Goal: Communication & Community: Ask a question

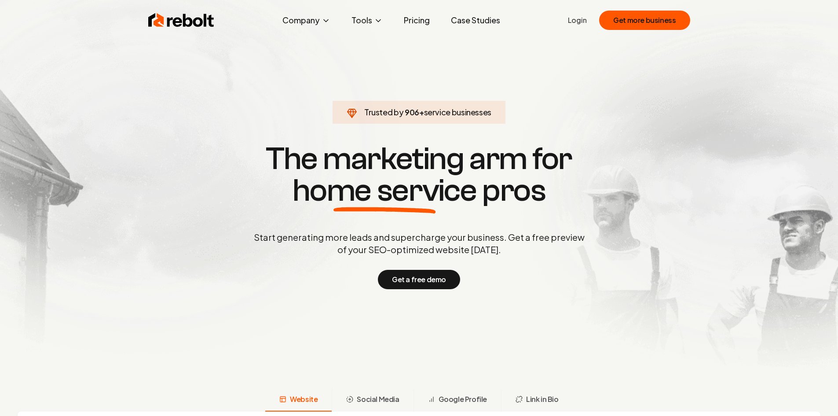
click at [574, 25] on link "Login" at bounding box center [577, 20] width 19 height 11
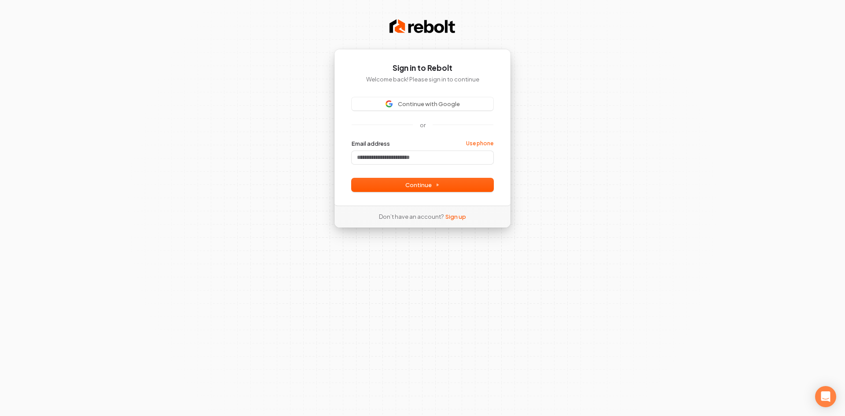
click at [543, 44] on div "Sign in to Rebolt Welcome back! Please sign in to continue Continue with Google…" at bounding box center [422, 208] width 845 height 416
click at [393, 156] on input "Email address" at bounding box center [423, 157] width 142 height 13
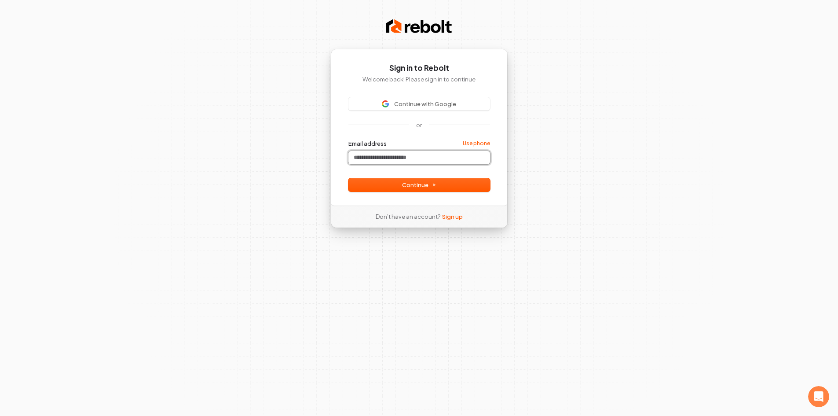
paste input "**********"
click at [425, 185] on span "Continue" at bounding box center [419, 185] width 34 height 8
type input "**********"
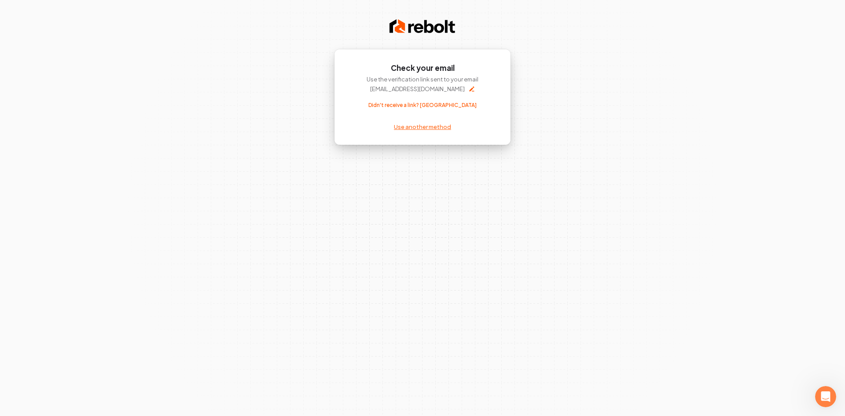
click at [408, 128] on link "Use another method" at bounding box center [422, 127] width 57 height 8
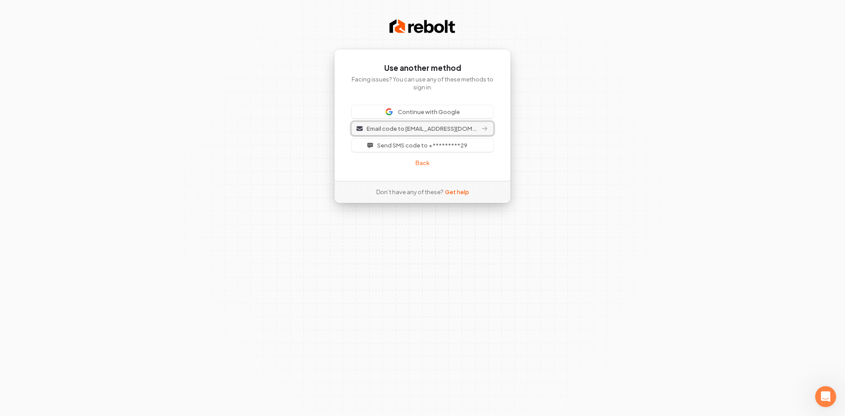
click at [436, 128] on span "Email code to [EMAIL_ADDRESS][DOMAIN_NAME]" at bounding box center [422, 129] width 111 height 8
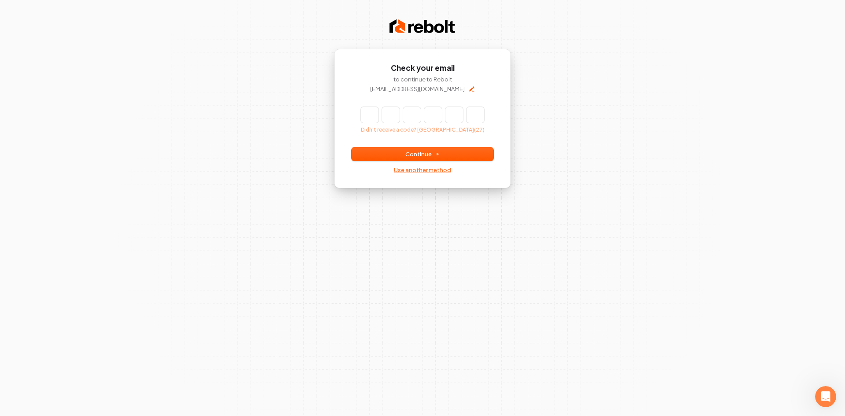
click at [425, 172] on link "Use another method" at bounding box center [422, 170] width 57 height 8
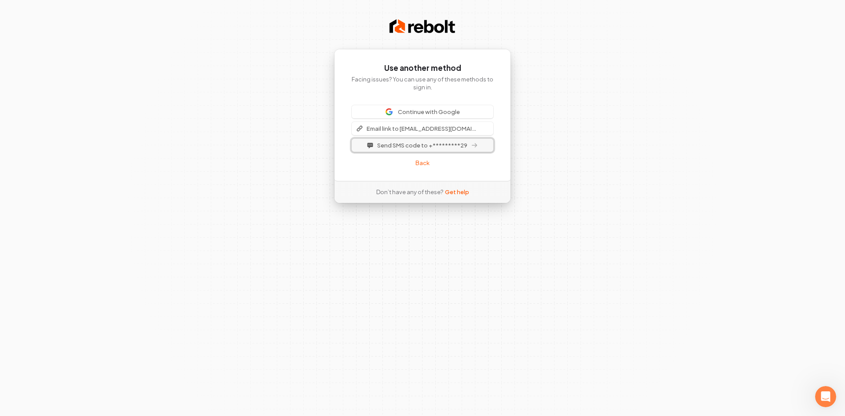
click at [420, 148] on span "Send SMS code to +*********29" at bounding box center [422, 145] width 90 height 8
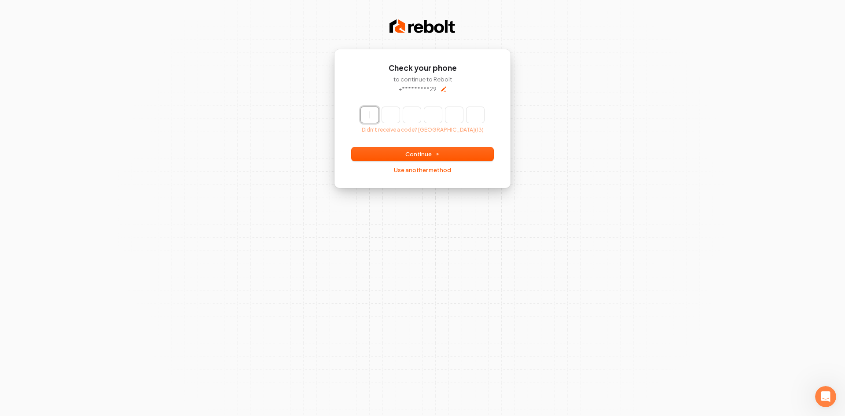
click at [376, 117] on input "Enter verification code" at bounding box center [431, 115] width 141 height 16
paste input "******"
type input "******"
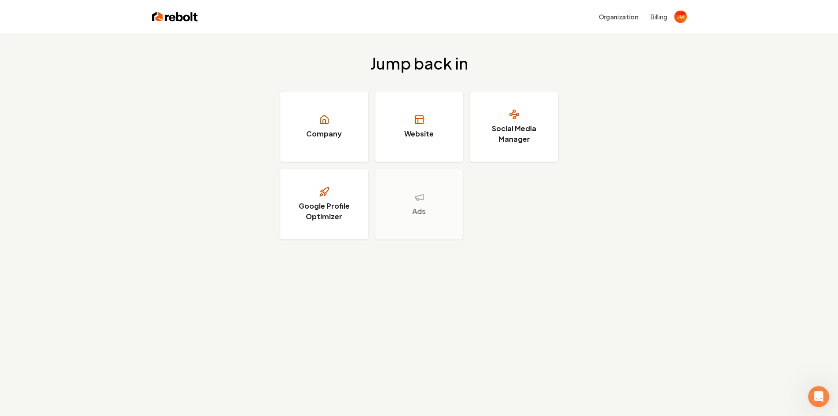
click at [505, 299] on div "Jump back in Company Website Social Media Manager Google Profile Optimizer Ads" at bounding box center [419, 241] width 838 height 416
click at [434, 131] on link "Website" at bounding box center [419, 127] width 88 height 70
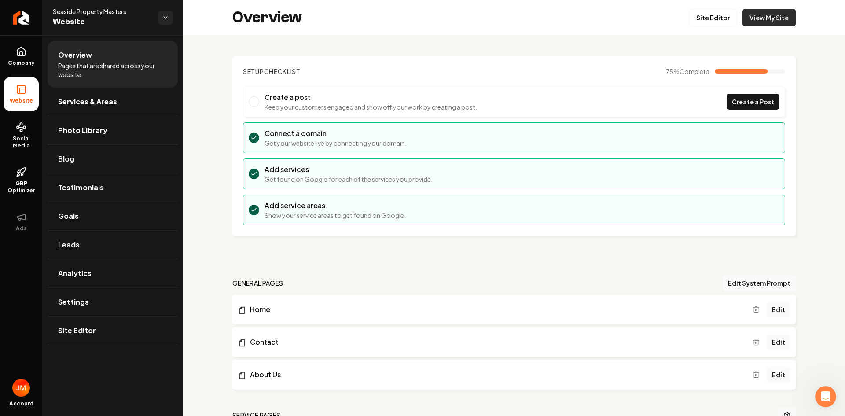
click at [750, 18] on link "View My Site" at bounding box center [768, 18] width 53 height 18
click at [96, 325] on link "Site Editor" at bounding box center [113, 330] width 130 height 28
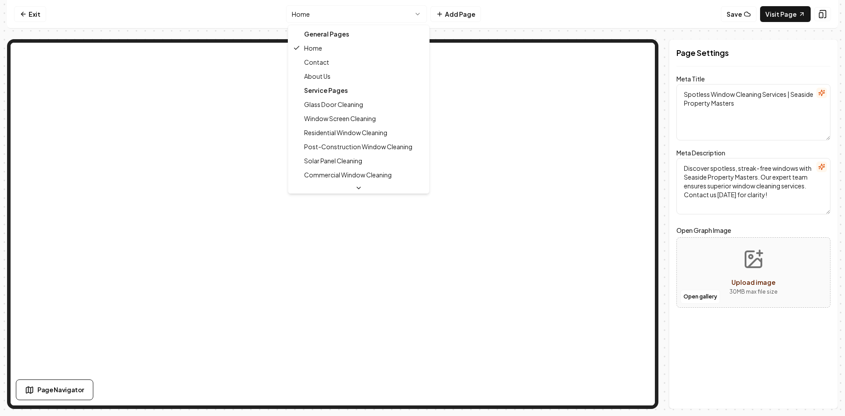
click at [358, 12] on html "Computer Required This feature is only available on a computer. Please switch t…" at bounding box center [422, 208] width 845 height 416
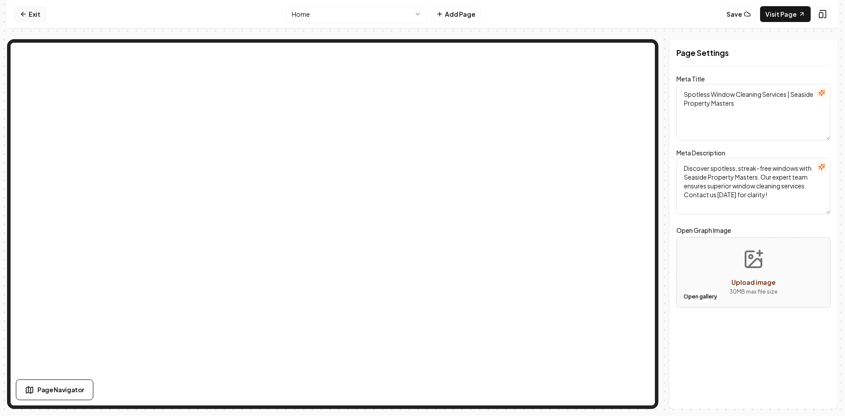
click at [32, 15] on link "Exit" at bounding box center [30, 14] width 32 height 16
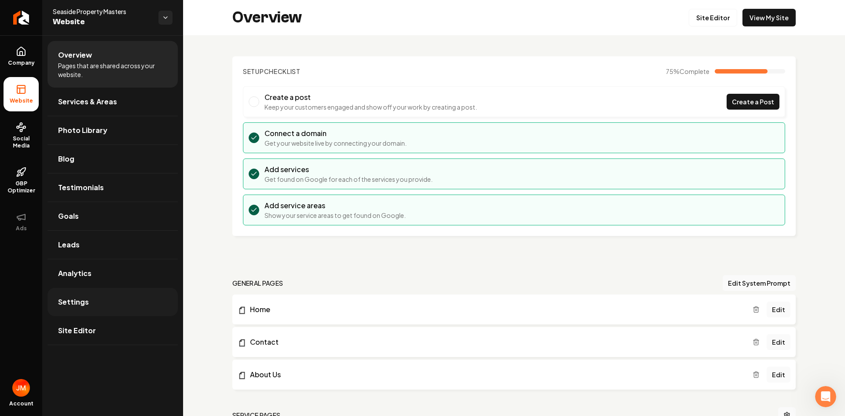
click at [96, 302] on link "Settings" at bounding box center [113, 302] width 130 height 28
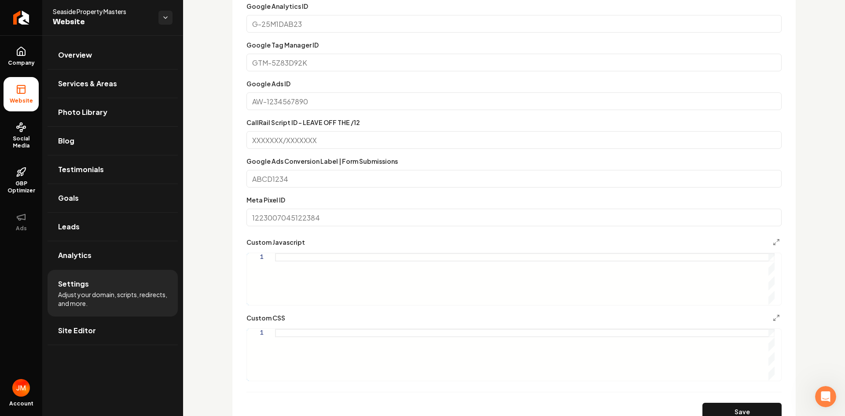
scroll to position [220, 0]
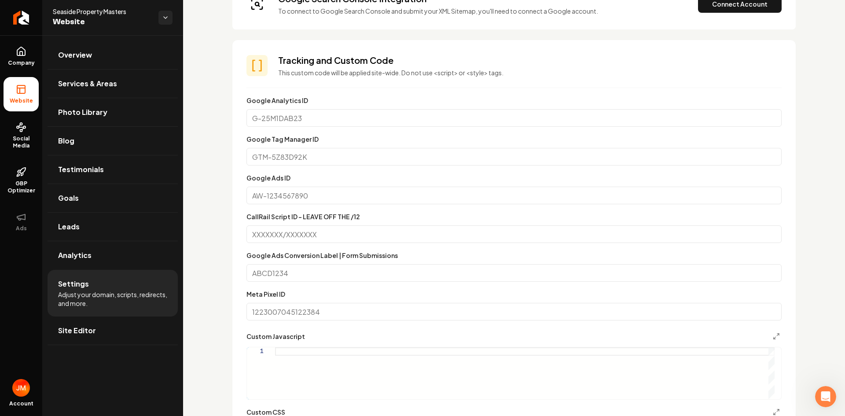
click at [10, 387] on div "Account" at bounding box center [21, 395] width 42 height 40
click at [19, 386] on img "Open user button" at bounding box center [21, 388] width 18 height 18
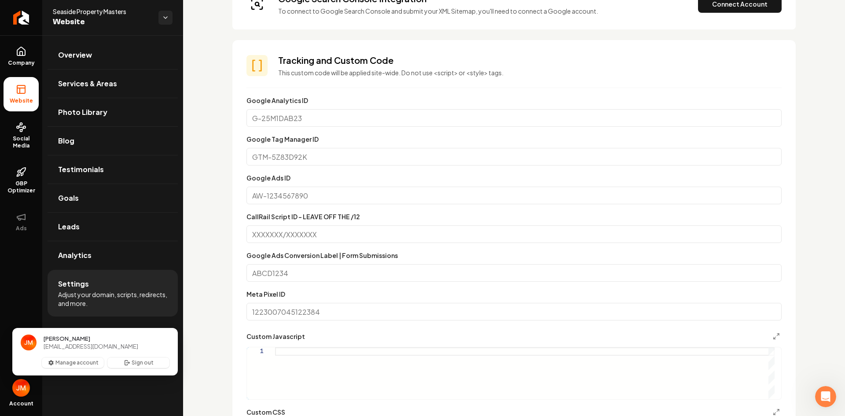
click at [19, 386] on img "Close user button" at bounding box center [21, 388] width 18 height 18
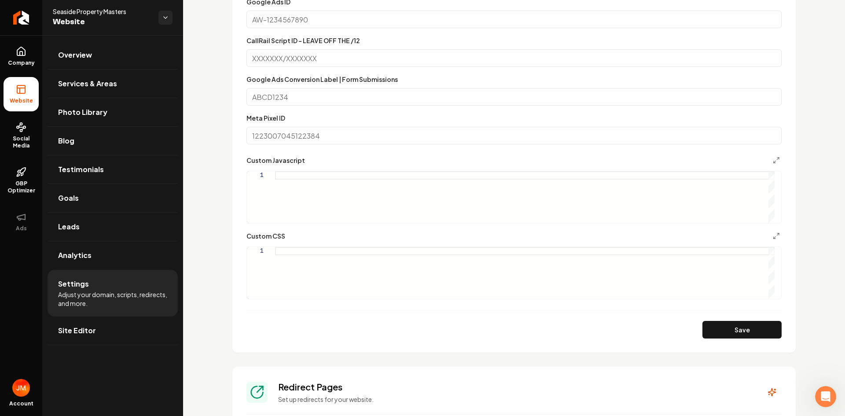
scroll to position [0, 0]
click at [308, 183] on div "Main content area" at bounding box center [524, 197] width 499 height 52
type textarea "**********"
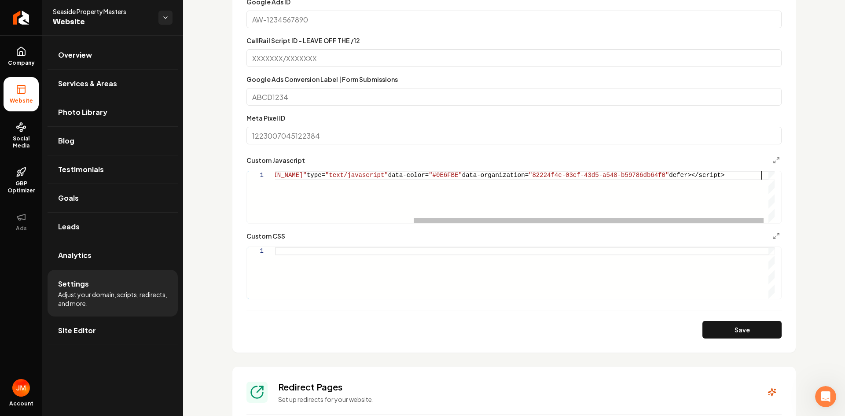
click at [442, 200] on div "<script id= "housecall-pro-chat-bubble" src= " [URL][DOMAIN_NAME] " type= "text…" at bounding box center [429, 197] width 704 height 52
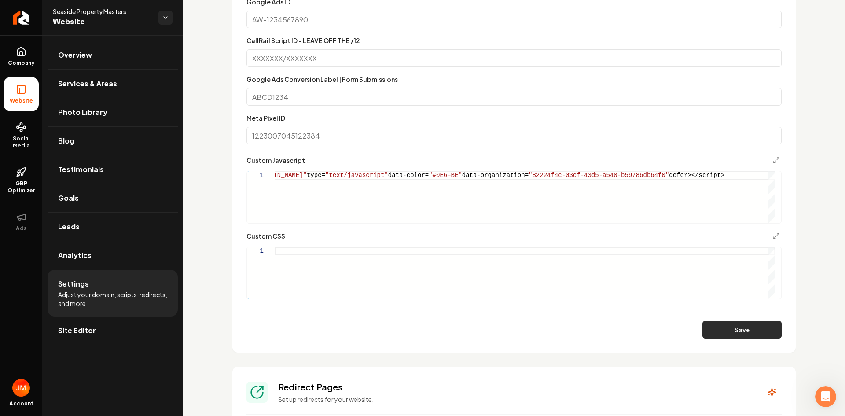
click at [721, 328] on button "Save" at bounding box center [741, 330] width 79 height 18
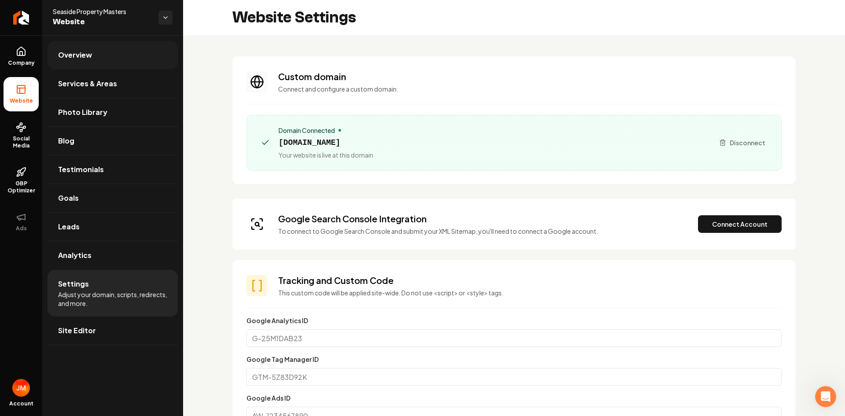
click at [77, 54] on span "Overview" at bounding box center [75, 55] width 34 height 11
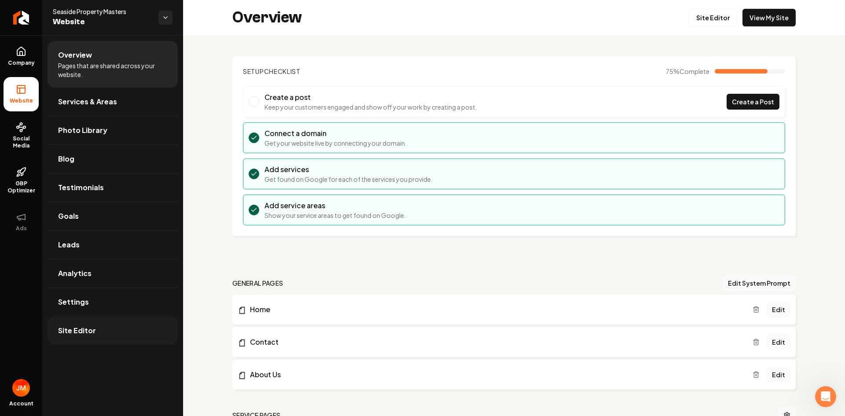
click at [87, 321] on link "Site Editor" at bounding box center [113, 330] width 130 height 28
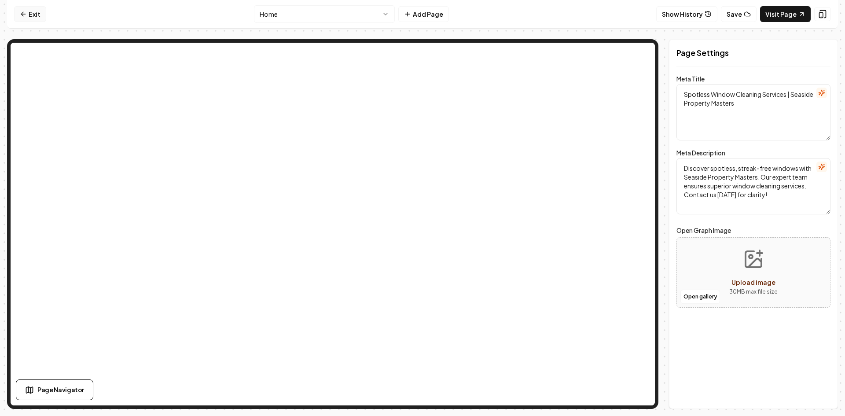
click at [31, 14] on link "Exit" at bounding box center [30, 14] width 32 height 16
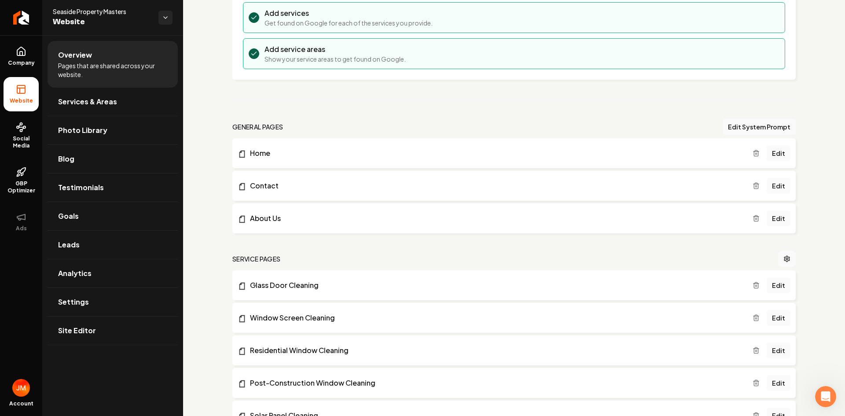
scroll to position [220, 0]
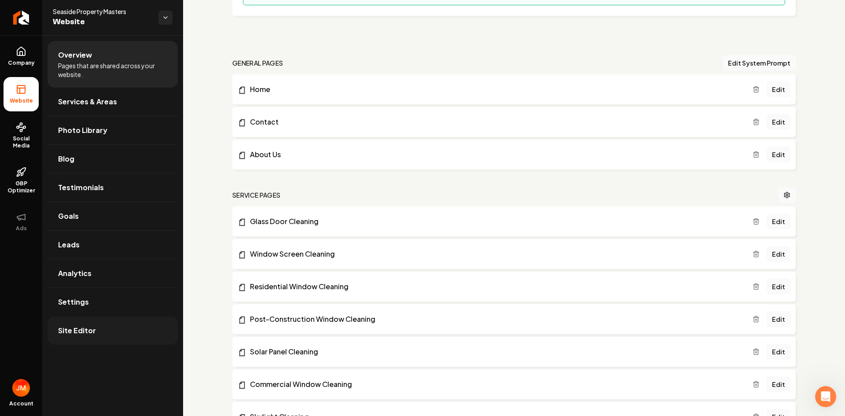
click at [98, 327] on link "Site Editor" at bounding box center [113, 330] width 130 height 28
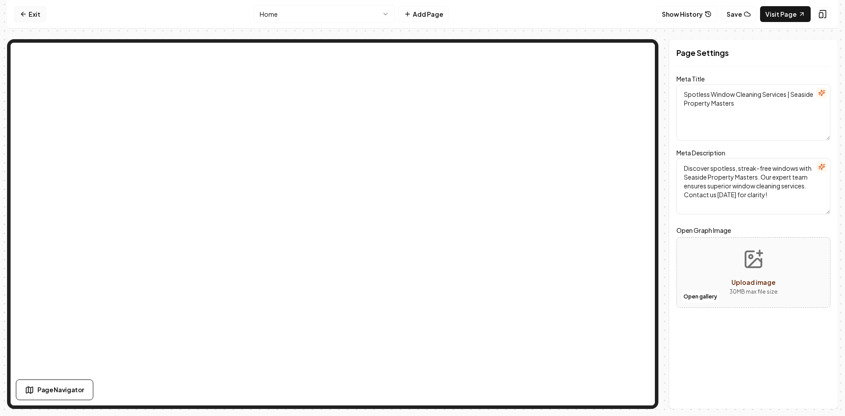
click at [37, 15] on link "Exit" at bounding box center [30, 14] width 32 height 16
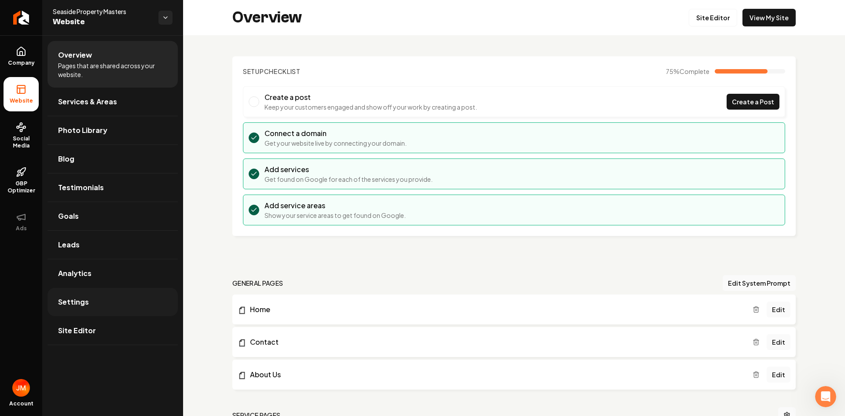
click at [95, 297] on link "Settings" at bounding box center [113, 302] width 130 height 28
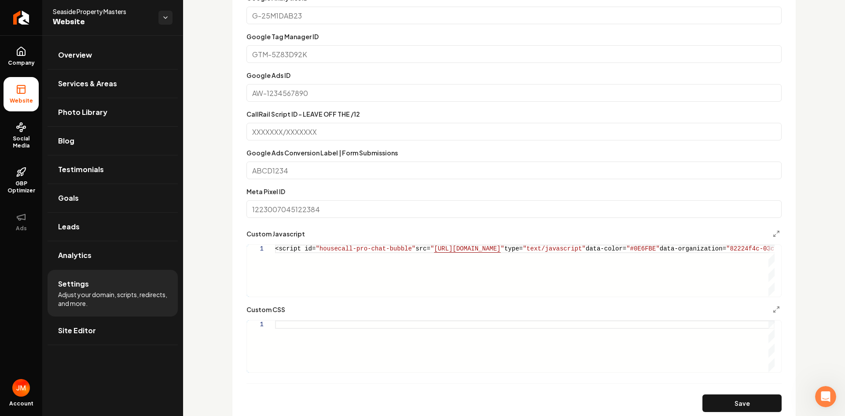
scroll to position [352, 0]
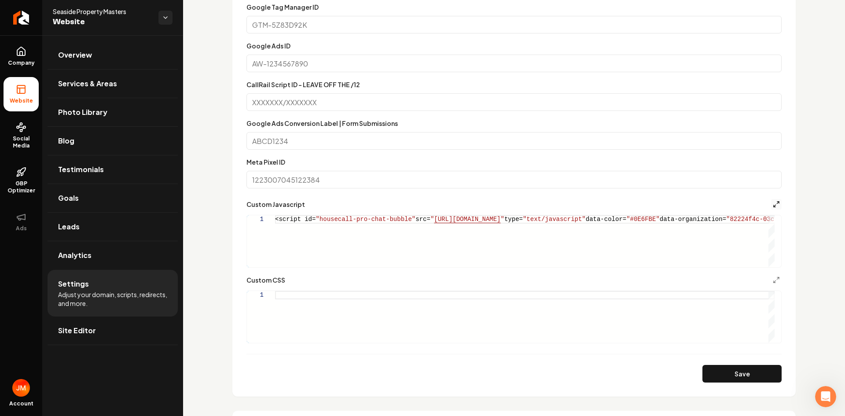
click at [773, 202] on icon "Main content area" at bounding box center [776, 204] width 7 height 7
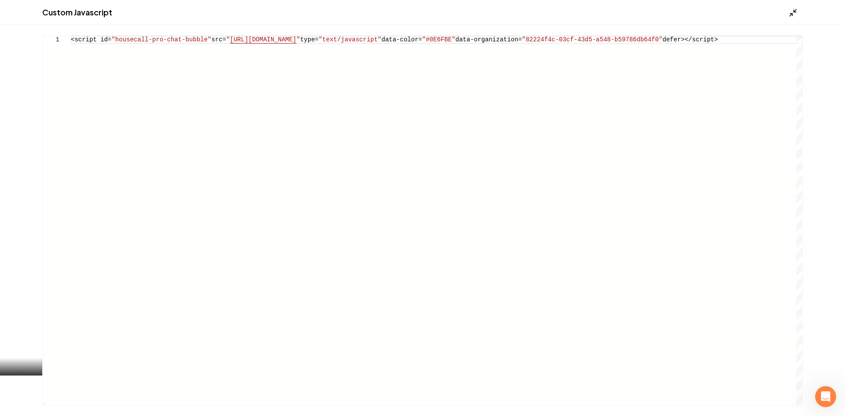
click at [791, 12] on icon "Main content area" at bounding box center [793, 12] width 9 height 9
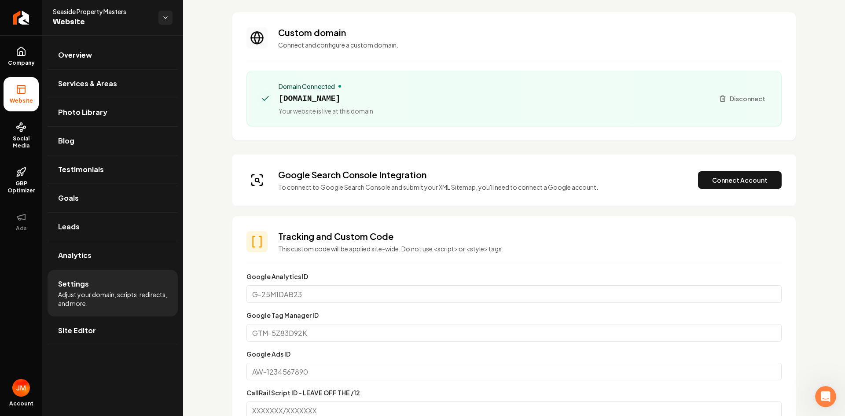
scroll to position [0, 0]
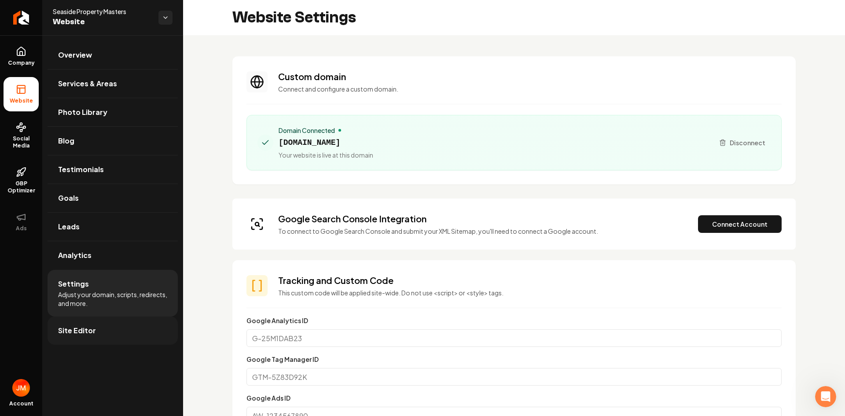
click at [101, 326] on link "Site Editor" at bounding box center [113, 330] width 130 height 28
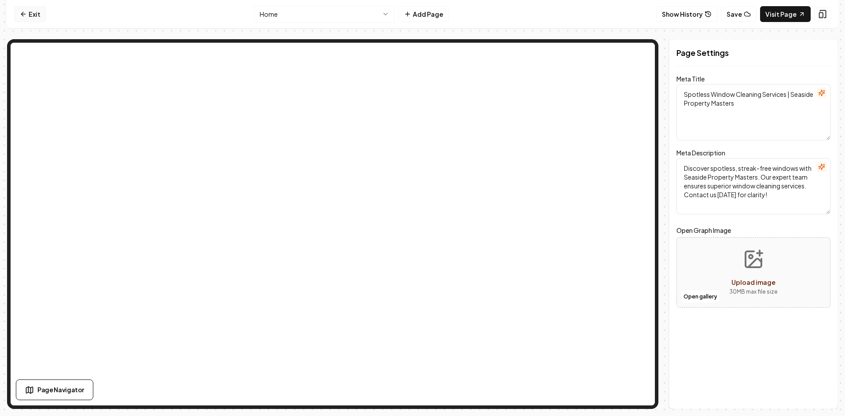
click at [29, 15] on link "Exit" at bounding box center [30, 14] width 32 height 16
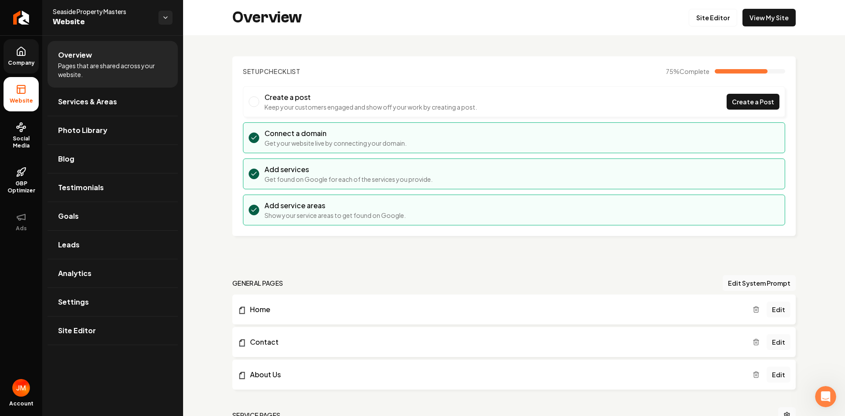
click at [27, 63] on span "Company" at bounding box center [21, 62] width 34 height 7
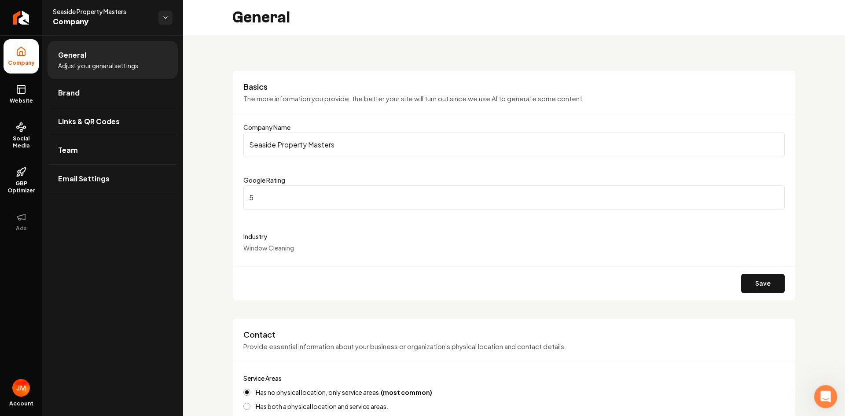
click at [821, 396] on icon "Open Intercom Messenger" at bounding box center [824, 395] width 15 height 15
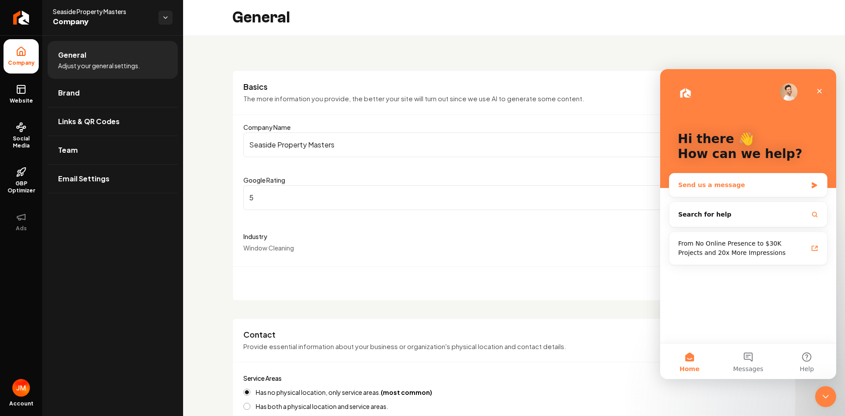
click at [730, 185] on div "Send us a message" at bounding box center [742, 184] width 129 height 9
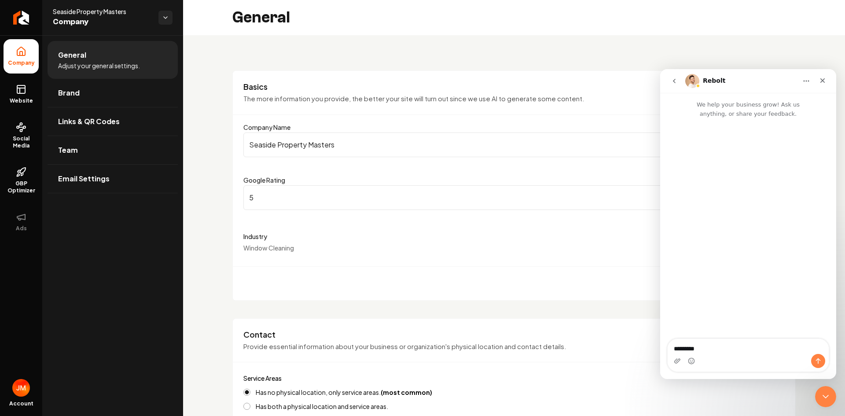
type textarea "**********"
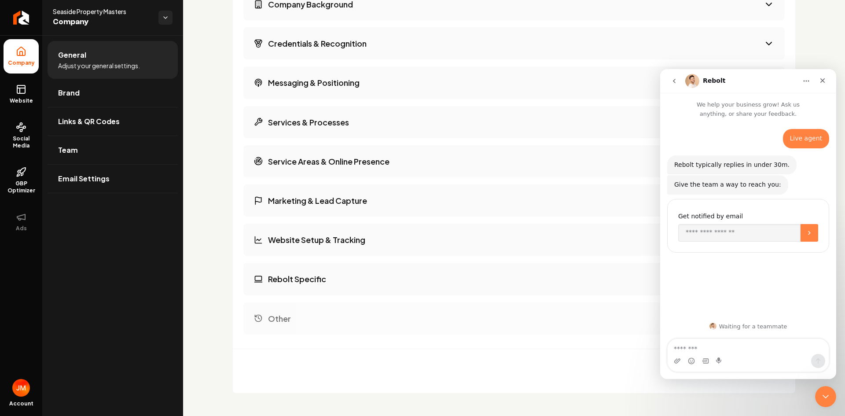
scroll to position [1438, 0]
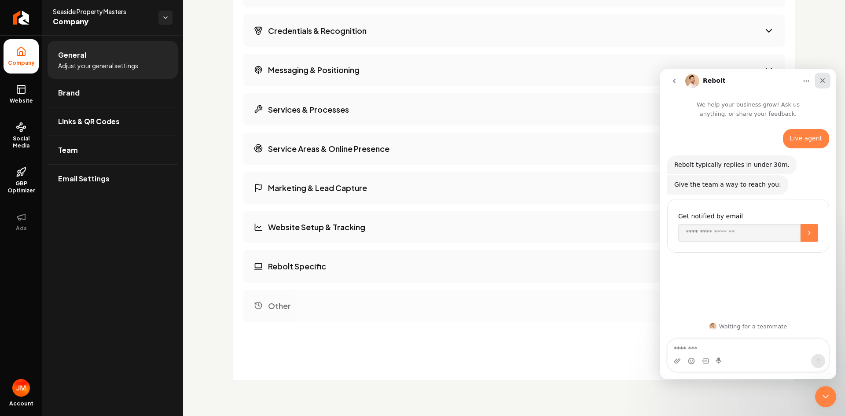
click at [820, 82] on icon "Close" at bounding box center [822, 80] width 7 height 7
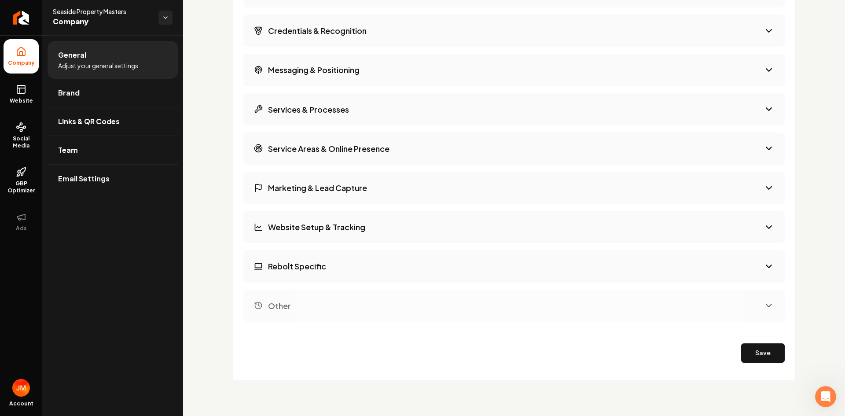
scroll to position [0, 0]
click at [758, 221] on button "Website Setup & Tracking" at bounding box center [513, 227] width 541 height 32
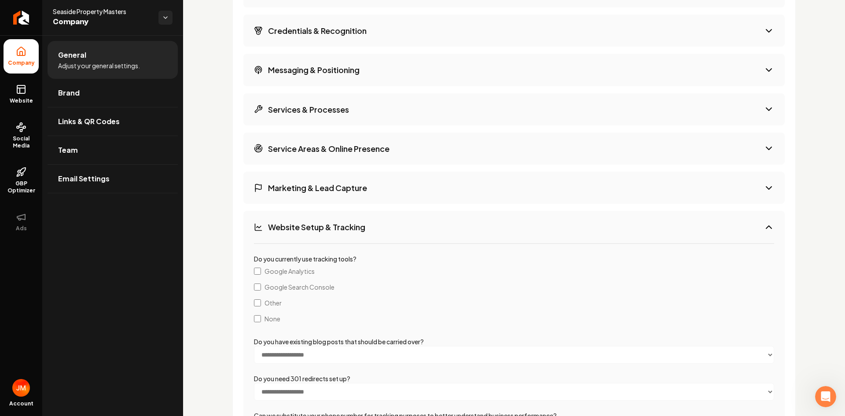
scroll to position [1526, 0]
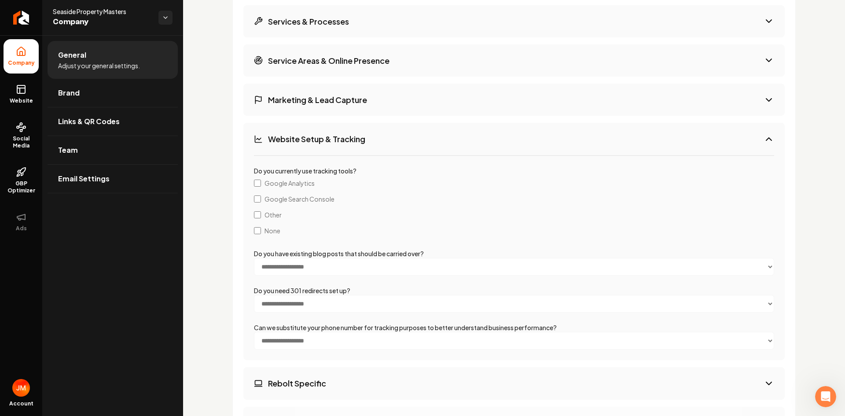
click at [755, 136] on button "Website Setup & Tracking" at bounding box center [513, 139] width 541 height 32
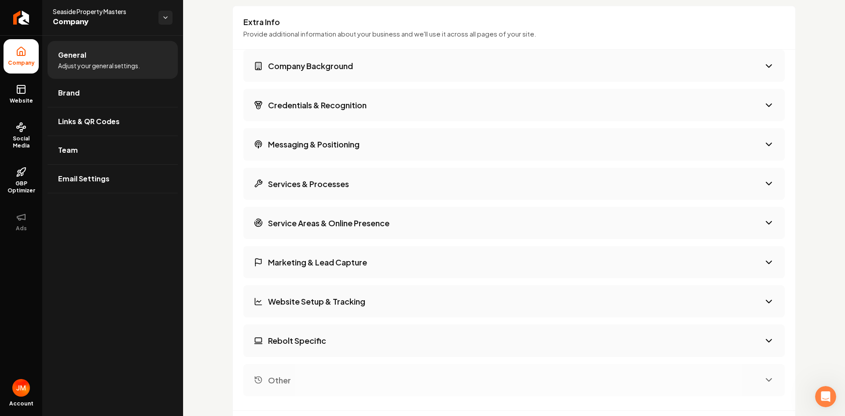
scroll to position [1306, 0]
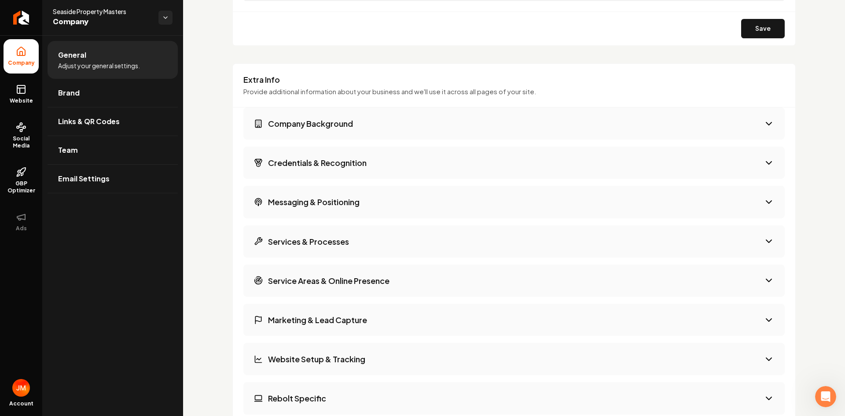
click at [385, 237] on button "Services & Processes" at bounding box center [513, 241] width 541 height 32
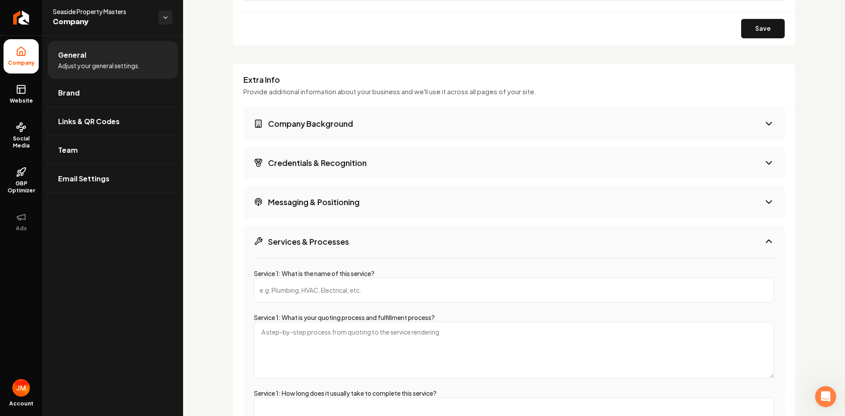
click at [385, 237] on button "Services & Processes" at bounding box center [513, 241] width 541 height 32
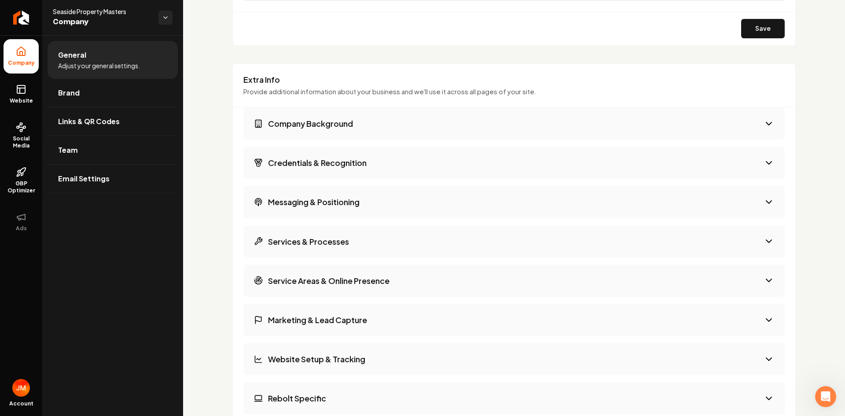
click at [432, 205] on button "Messaging & Positioning" at bounding box center [513, 202] width 541 height 32
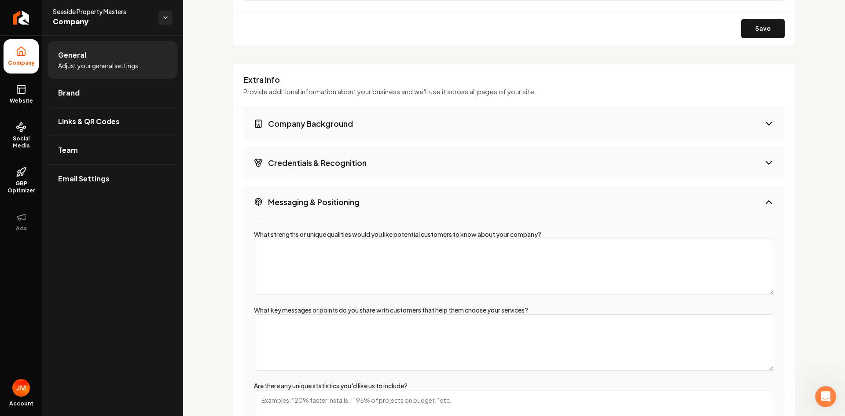
click at [431, 205] on button "Messaging & Positioning" at bounding box center [513, 202] width 541 height 32
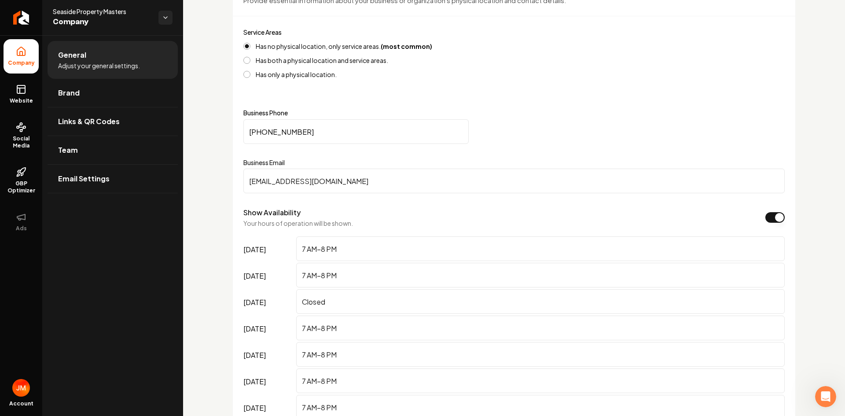
scroll to position [352, 0]
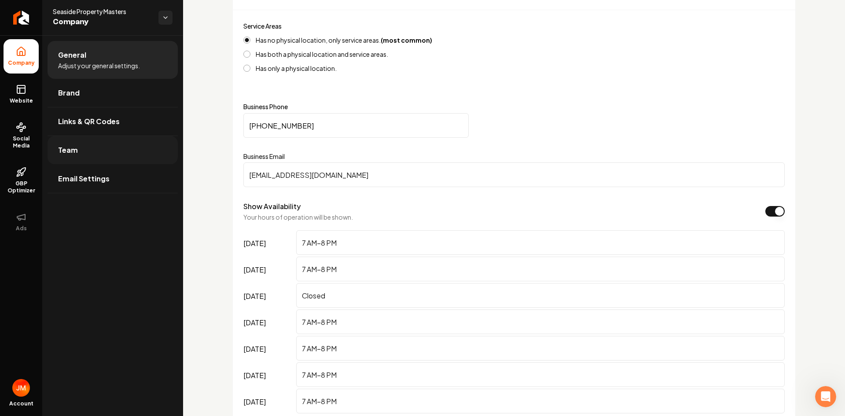
click at [68, 155] on link "Team" at bounding box center [113, 150] width 130 height 28
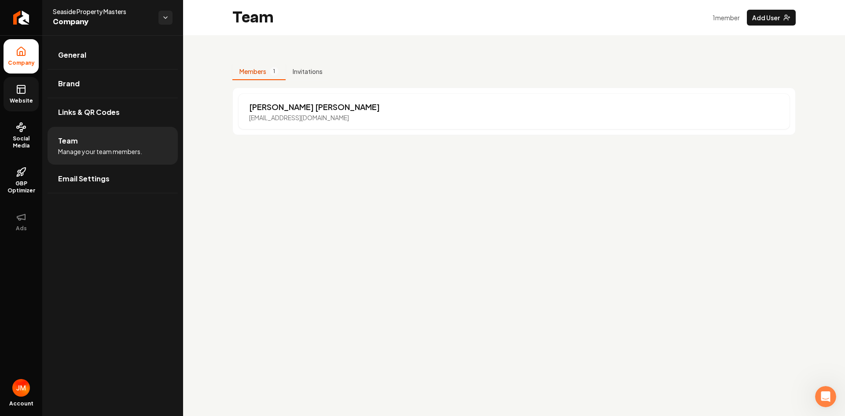
click at [15, 102] on span "Website" at bounding box center [21, 100] width 30 height 7
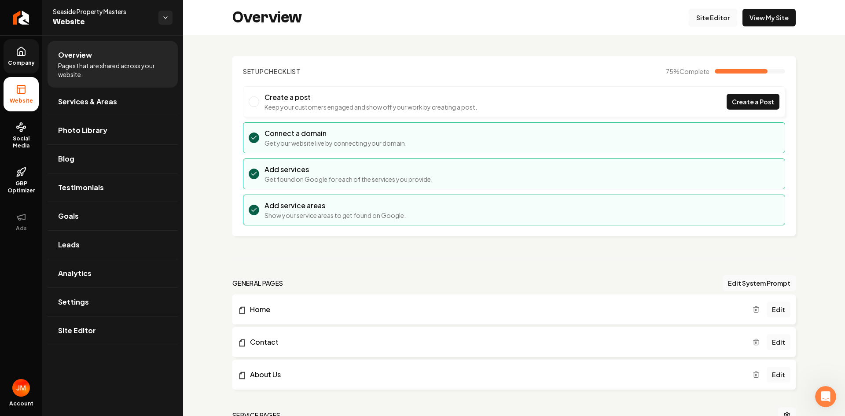
click at [712, 19] on link "Site Editor" at bounding box center [713, 18] width 48 height 18
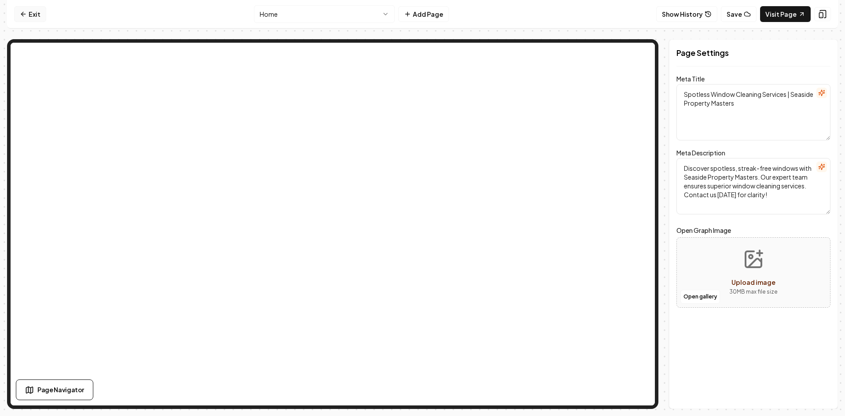
click at [28, 18] on link "Exit" at bounding box center [30, 14] width 32 height 16
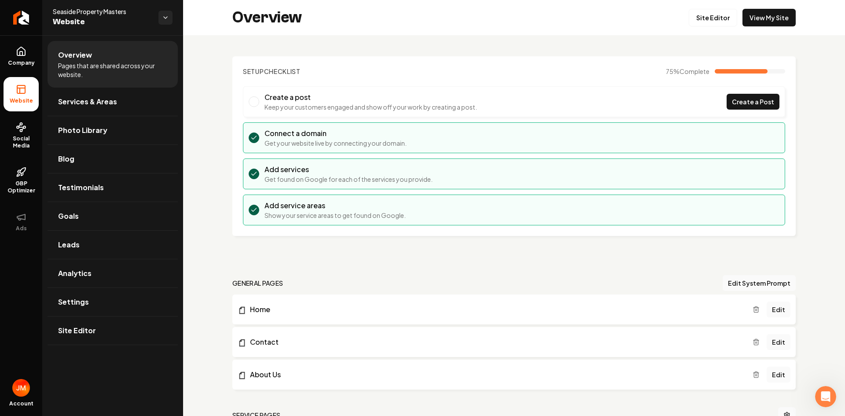
scroll to position [44, 0]
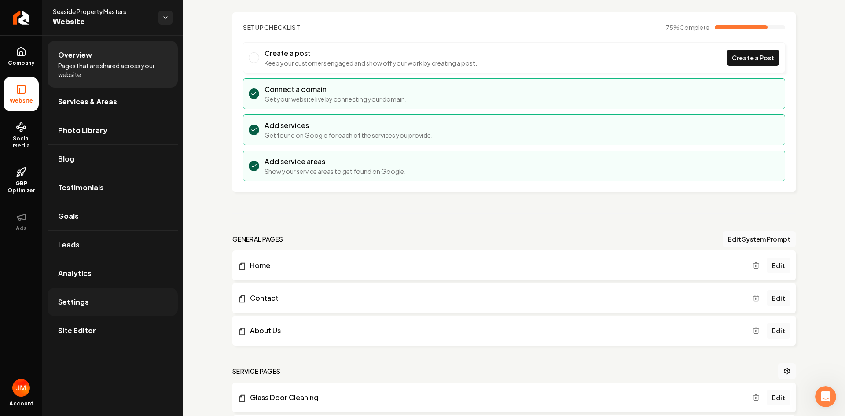
click at [95, 307] on link "Settings" at bounding box center [113, 302] width 130 height 28
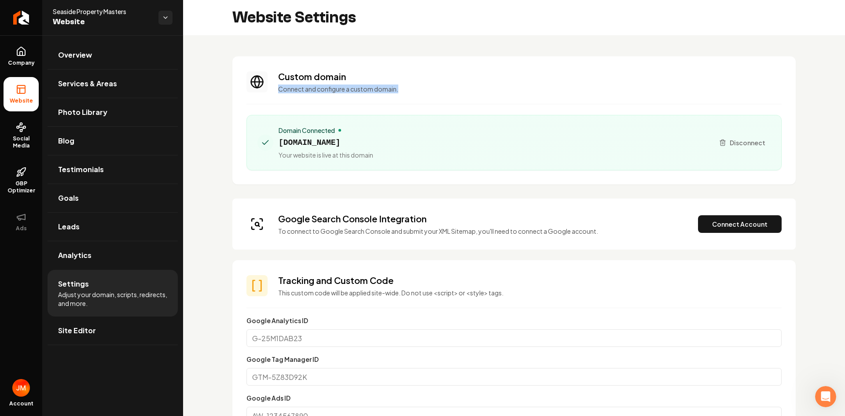
drag, startPoint x: 279, startPoint y: 89, endPoint x: 415, endPoint y: 88, distance: 136.0
click at [409, 88] on p "Connect and configure a custom domain." at bounding box center [529, 88] width 503 height 9
click at [422, 86] on p "Connect and configure a custom domain." at bounding box center [529, 88] width 503 height 9
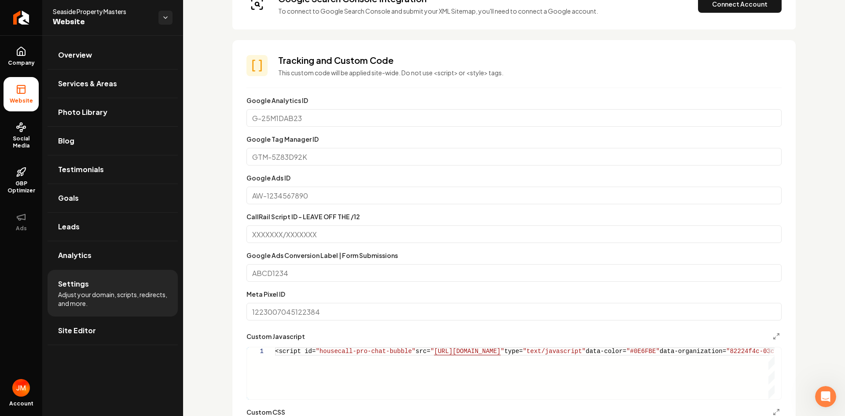
scroll to position [264, 0]
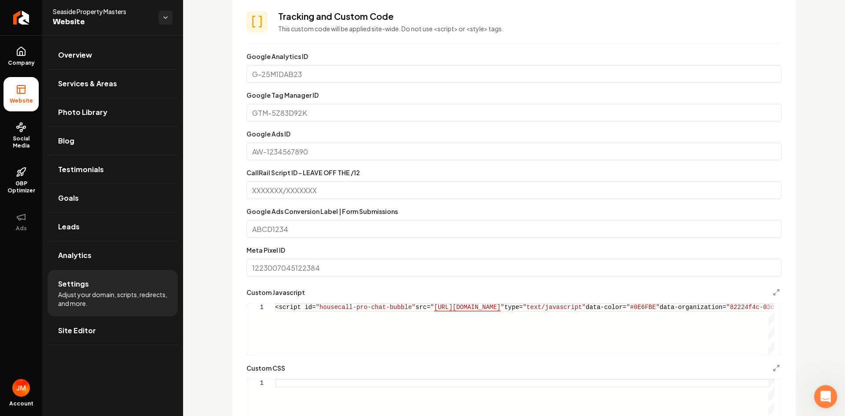
click at [819, 393] on icon "Open Intercom Messenger" at bounding box center [824, 395] width 15 height 15
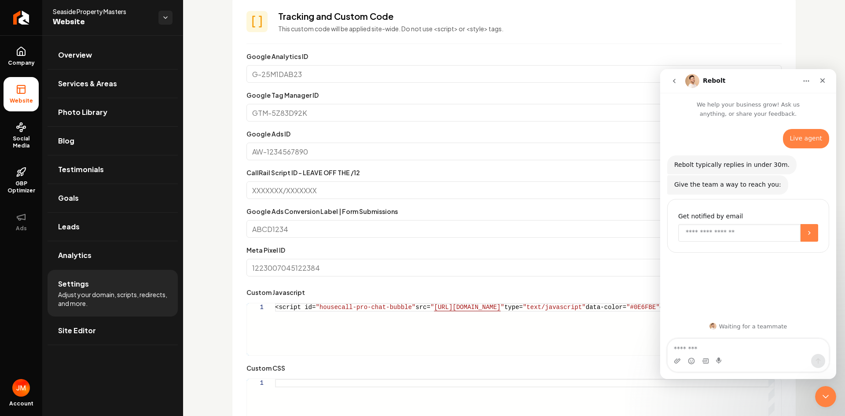
click at [727, 233] on input "Enter your email" at bounding box center [739, 233] width 122 height 18
click at [21, 388] on img "Open user button" at bounding box center [21, 388] width 18 height 18
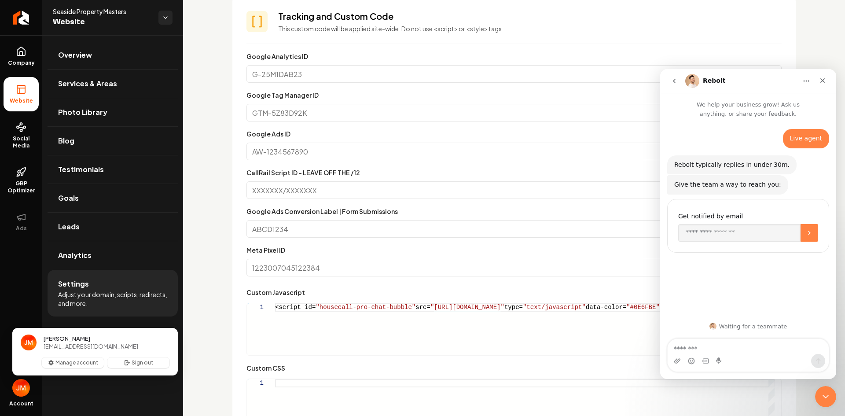
click at [57, 392] on div "Overview Services & Areas Photo Library Blog Testimonials Goals Leads Analytics…" at bounding box center [112, 225] width 141 height 381
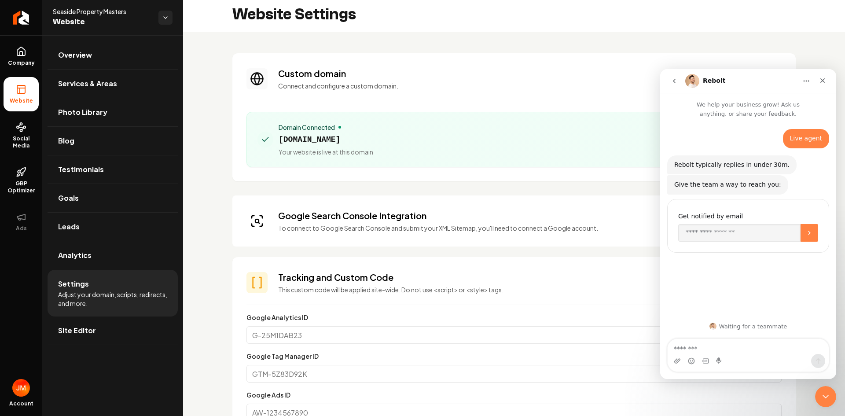
scroll to position [0, 0]
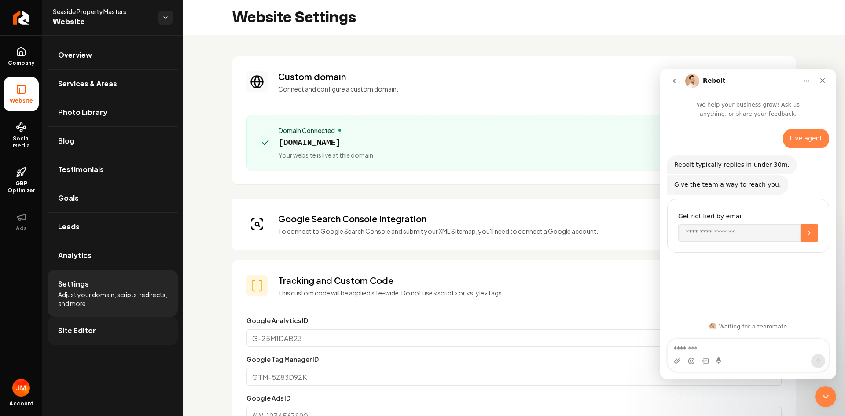
click at [103, 324] on link "Site Editor" at bounding box center [113, 330] width 130 height 28
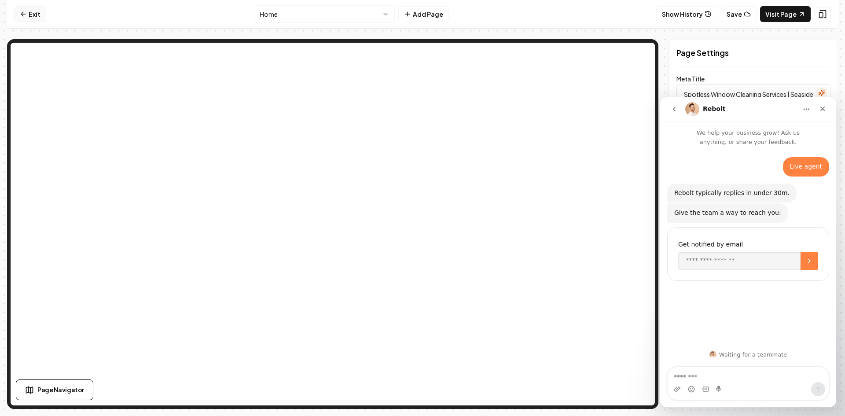
click at [40, 15] on link "Exit" at bounding box center [30, 14] width 32 height 16
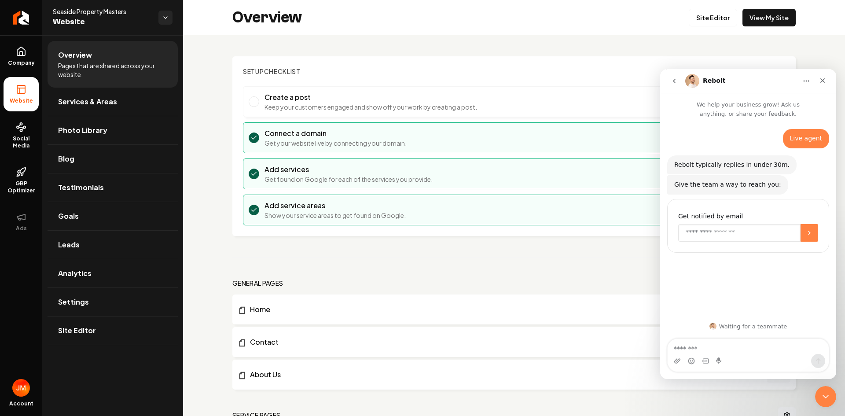
click at [724, 231] on input "Enter your email" at bounding box center [739, 233] width 122 height 18
type input "**********"
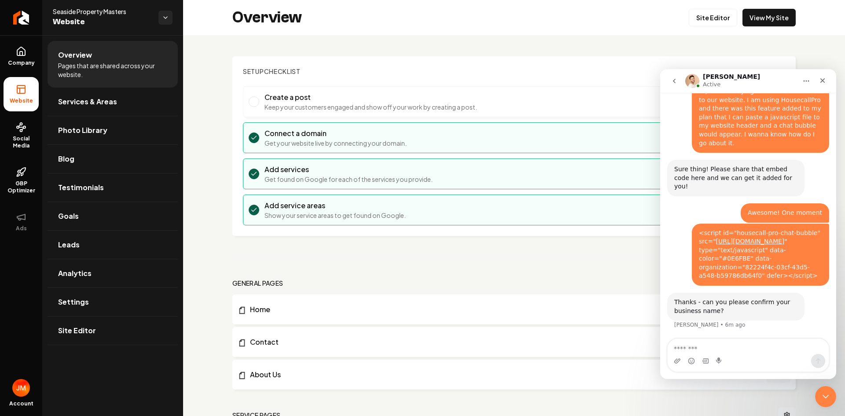
scroll to position [215, 0]
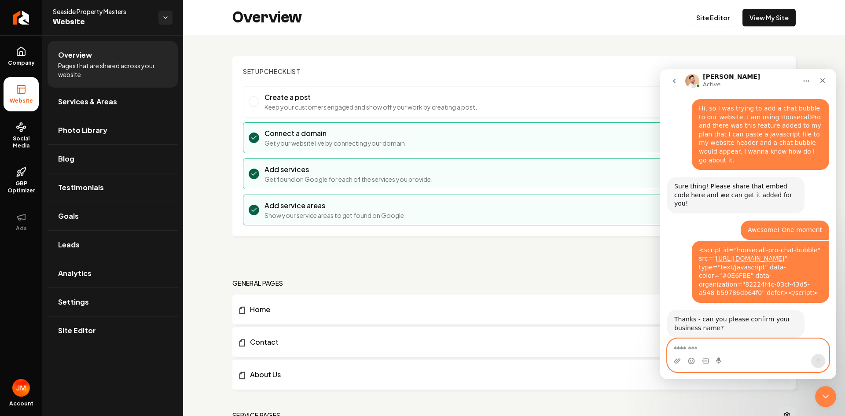
click at [694, 345] on textarea "Message…" at bounding box center [748, 346] width 161 height 15
click at [88, 304] on link "Settings" at bounding box center [113, 302] width 130 height 28
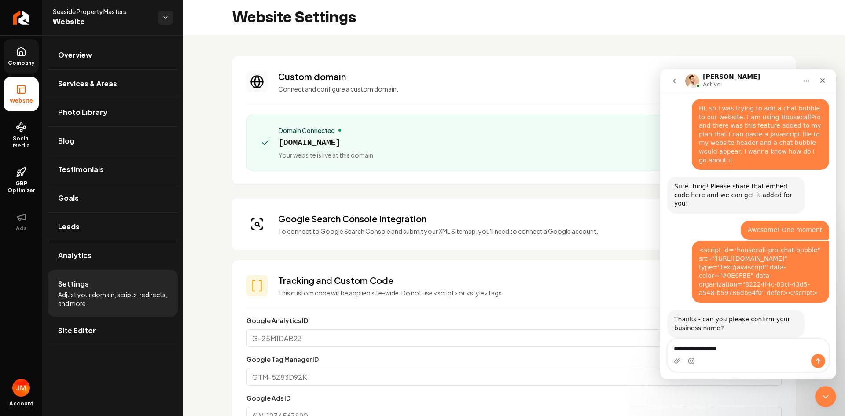
click at [18, 57] on link "Company" at bounding box center [21, 56] width 35 height 34
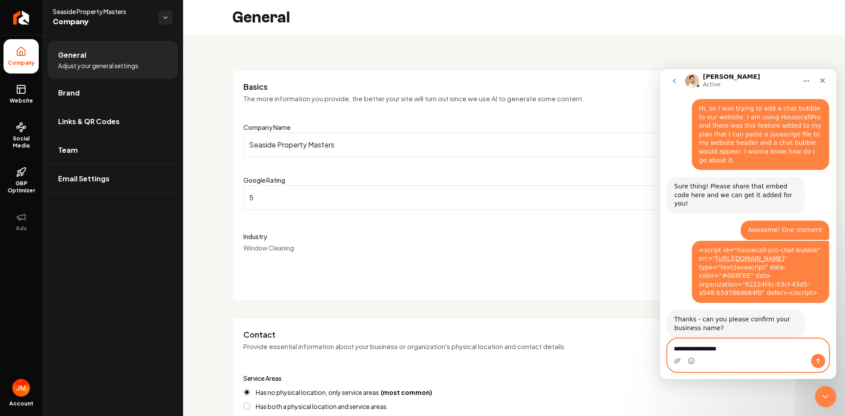
click at [734, 349] on textarea "**********" at bounding box center [748, 346] width 161 height 15
type textarea "**********"
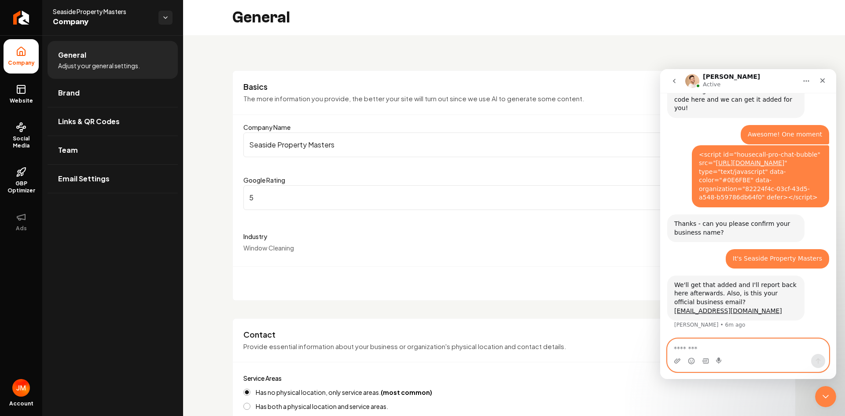
scroll to position [293, 0]
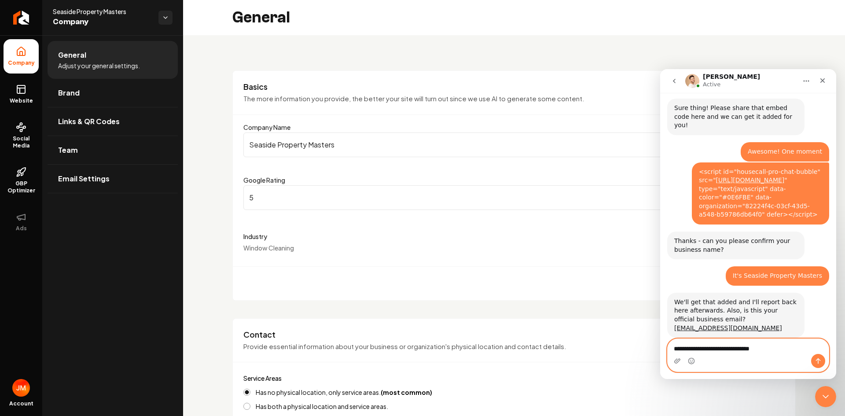
drag, startPoint x: 680, startPoint y: 350, endPoint x: 660, endPoint y: 349, distance: 19.8
click at [664, 349] on div "**********" at bounding box center [748, 354] width 176 height 33
click at [684, 346] on textarea "**********" at bounding box center [748, 346] width 161 height 15
click at [687, 349] on textarea "**********" at bounding box center [748, 346] width 161 height 15
type textarea "**********"
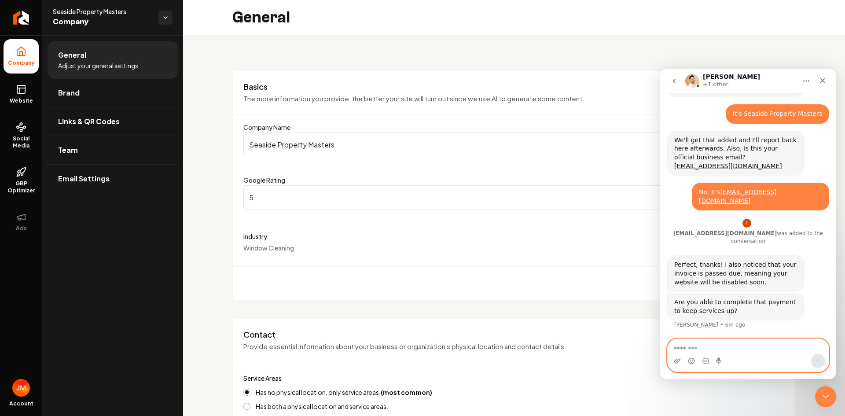
scroll to position [429, 0]
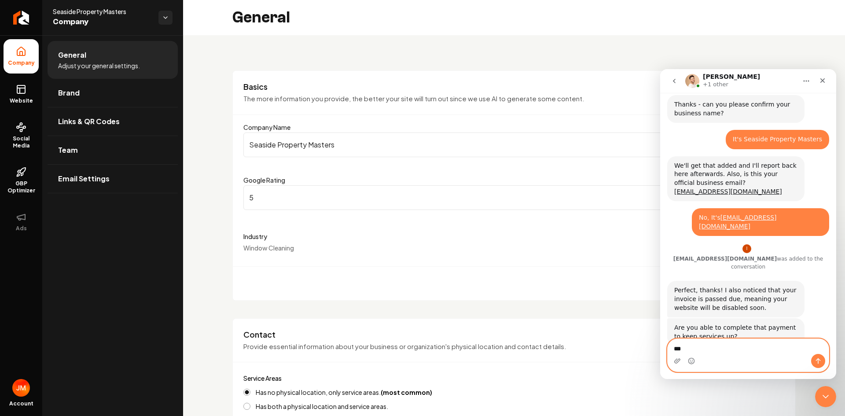
type textarea "***"
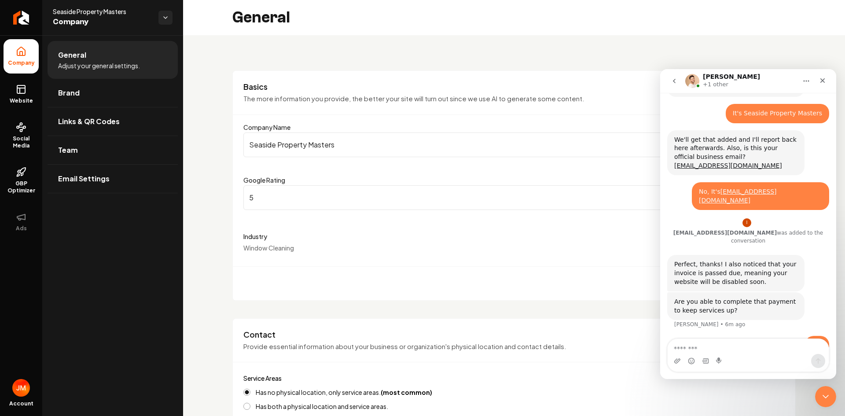
click at [723, 297] on div "Are you able to complete that payment to keep services up?" at bounding box center [735, 305] width 123 height 17
click at [725, 297] on div "Are you able to complete that payment to keep services up?" at bounding box center [735, 305] width 123 height 17
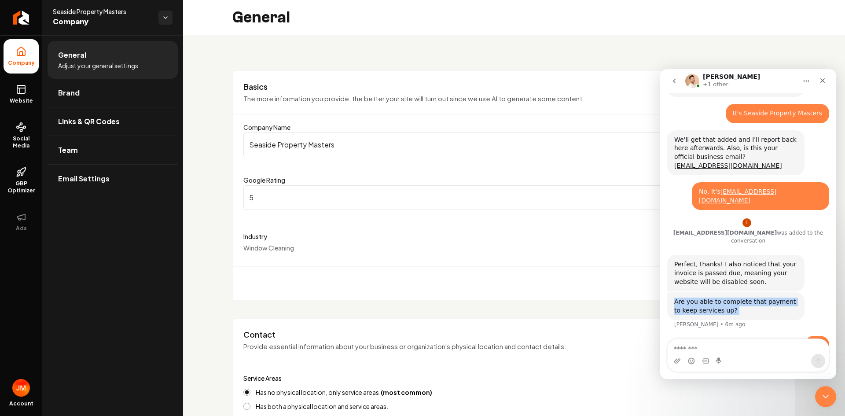
click at [726, 297] on div "Are you able to complete that payment to keep services up?" at bounding box center [735, 305] width 123 height 17
click at [737, 297] on div "Are you able to complete that payment to keep services up?" at bounding box center [735, 305] width 123 height 17
click at [724, 297] on div "Are you able to complete that payment to keep services up?" at bounding box center [735, 305] width 123 height 17
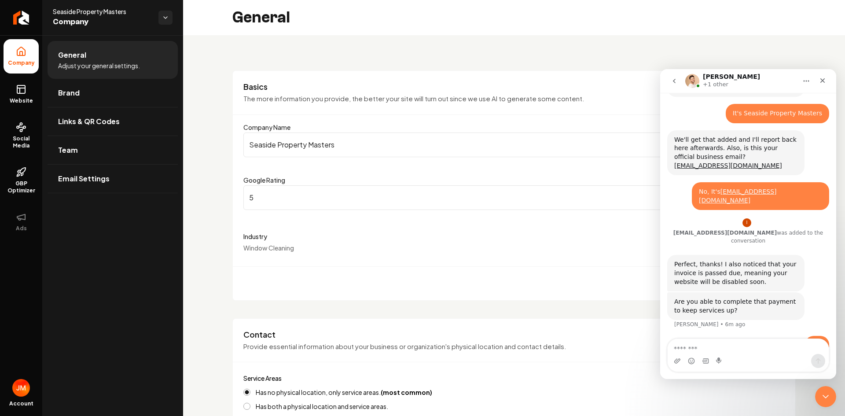
click at [724, 297] on div "Are you able to complete that payment to keep services up?" at bounding box center [735, 305] width 123 height 17
click at [715, 297] on div "Are you able to complete that payment to keep services up?" at bounding box center [735, 305] width 123 height 17
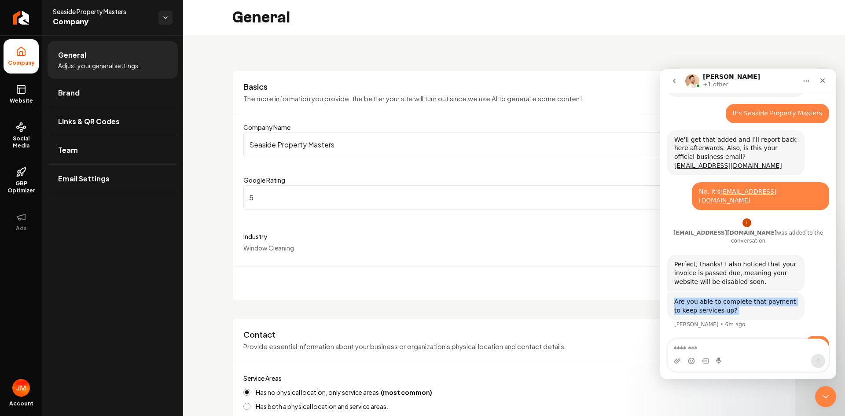
click at [726, 297] on div "Are you able to complete that payment to keep services up?" at bounding box center [735, 305] width 123 height 17
click at [725, 260] on div "Perfect, thanks! I also noticed that your invoice is passed due, meaning your w…" at bounding box center [735, 273] width 123 height 26
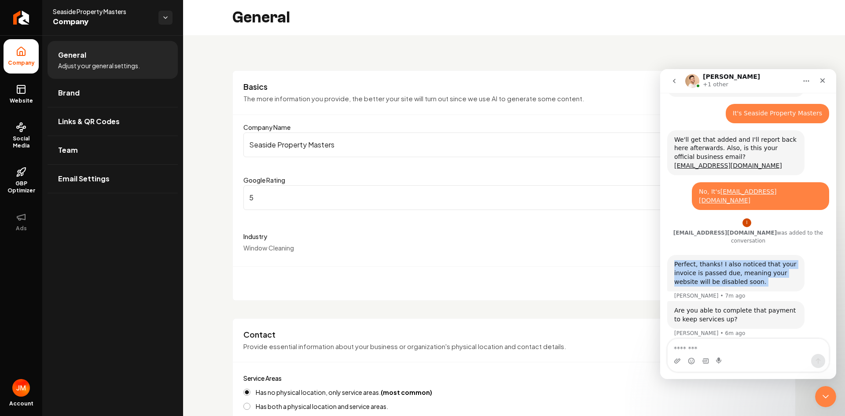
click at [725, 260] on div "Perfect, thanks! I also noticed that your invoice is passed due, meaning your w…" at bounding box center [735, 273] width 123 height 26
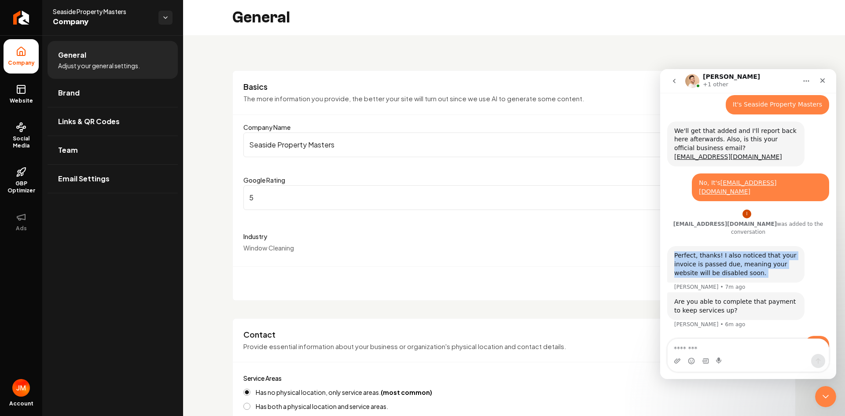
click at [725, 252] on div "Perfect, thanks! I also noticed that your invoice is passed due, meaning your w…" at bounding box center [735, 264] width 137 height 37
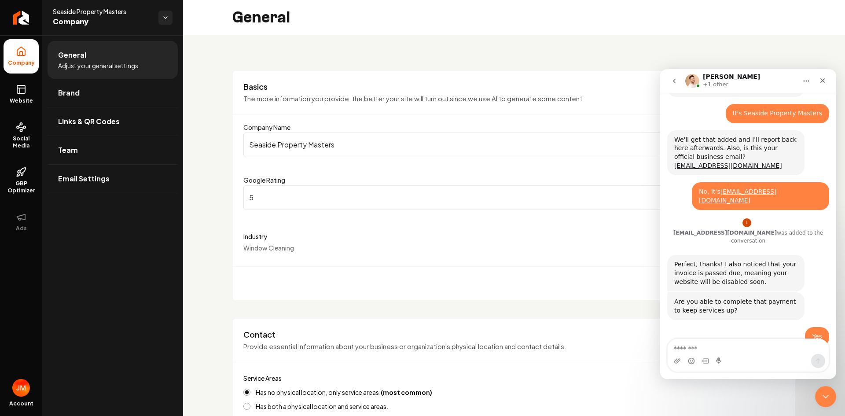
scroll to position [482, 0]
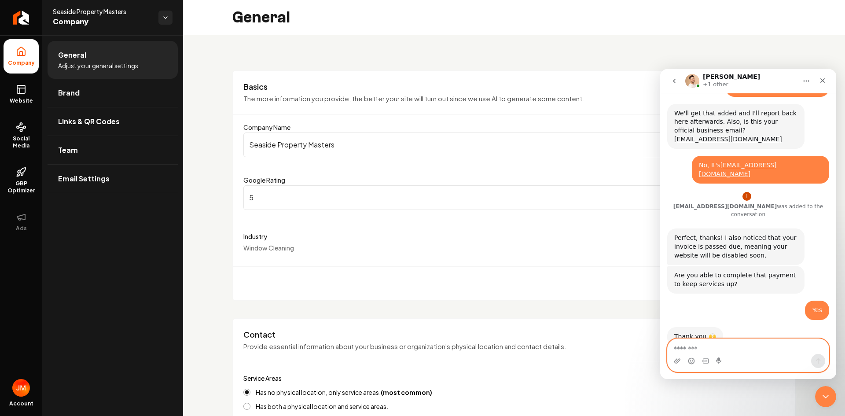
click at [699, 345] on textarea "Message…" at bounding box center [748, 346] width 161 height 15
click at [24, 387] on img "Open user button" at bounding box center [21, 388] width 18 height 18
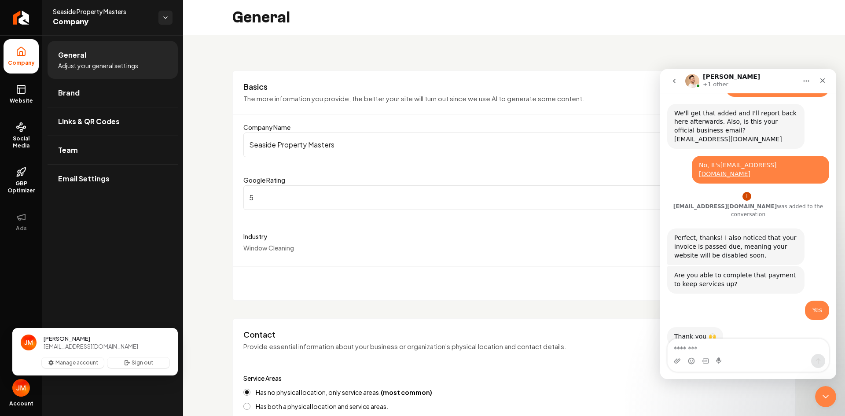
click at [101, 349] on span "[EMAIL_ADDRESS][DOMAIN_NAME]" at bounding box center [91, 346] width 95 height 8
copy div "[EMAIL_ADDRESS][DOMAIN_NAME] Manage account Sign out"
click at [707, 352] on textarea "Message…" at bounding box center [748, 346] width 161 height 15
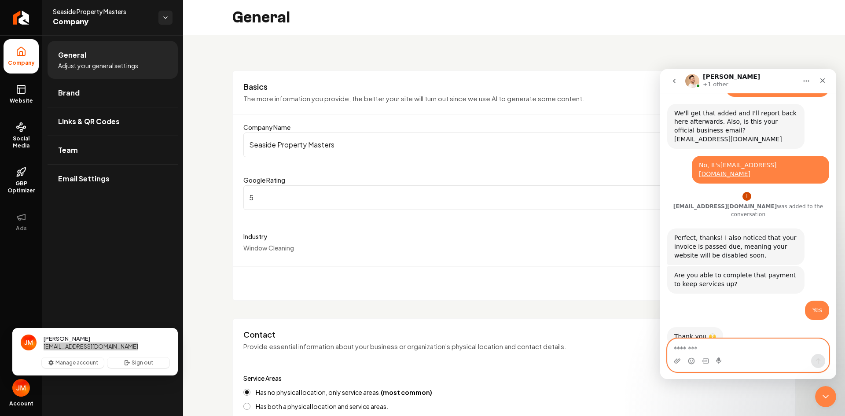
paste textarea "**********"
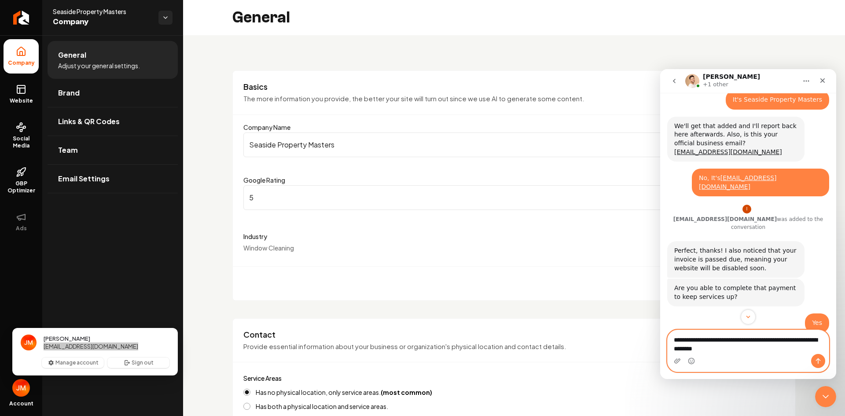
scroll to position [491, 0]
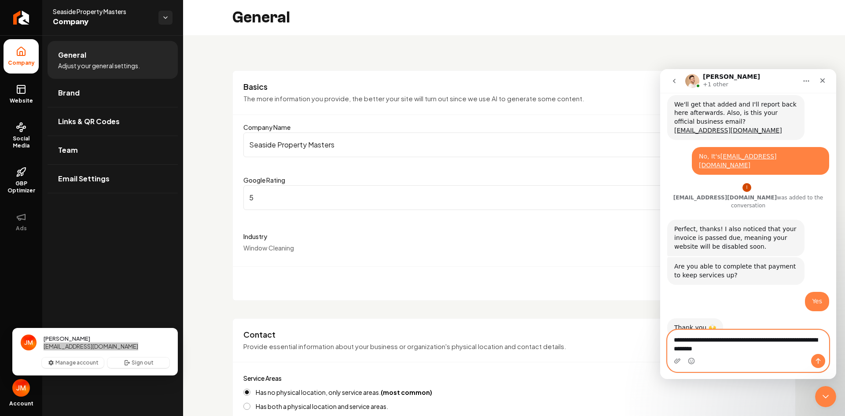
click at [752, 349] on textarea "**********" at bounding box center [748, 342] width 161 height 24
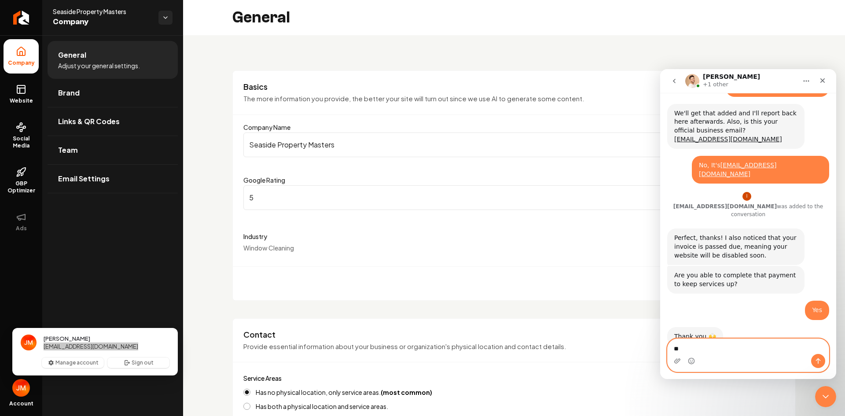
type textarea "*"
click at [712, 301] on div "Yes • 9m ago" at bounding box center [748, 314] width 162 height 26
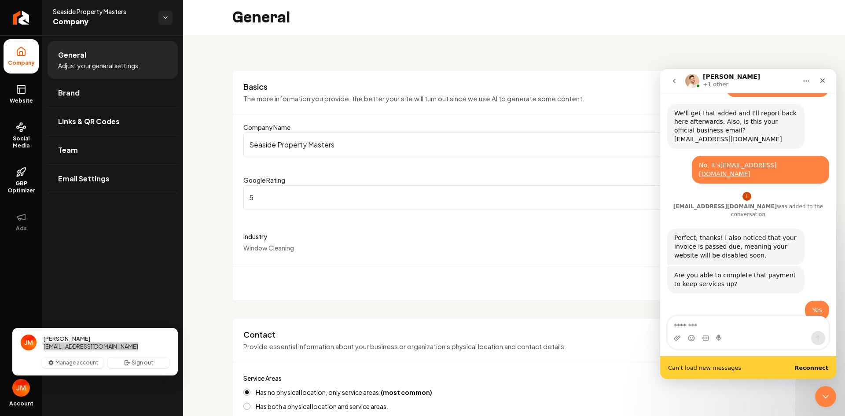
scroll to position [505, 0]
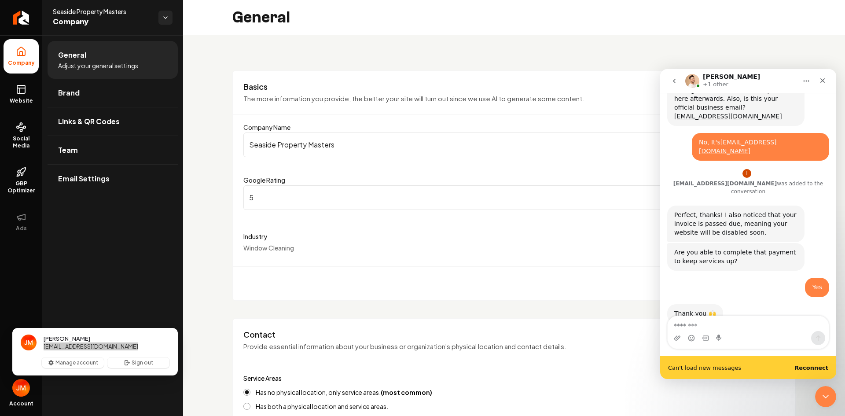
click at [734, 304] on div "Thank you 🙌 [PERSON_NAME] • 9m ago" at bounding box center [748, 323] width 162 height 39
click at [812, 369] on b "Reconnect" at bounding box center [811, 367] width 34 height 7
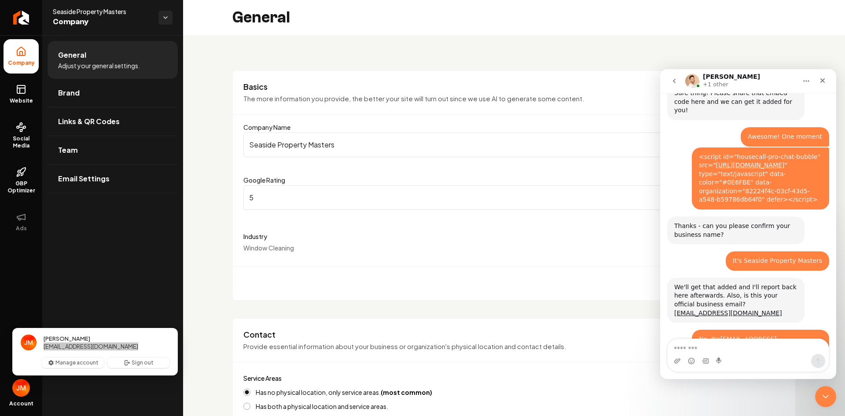
scroll to position [482, 0]
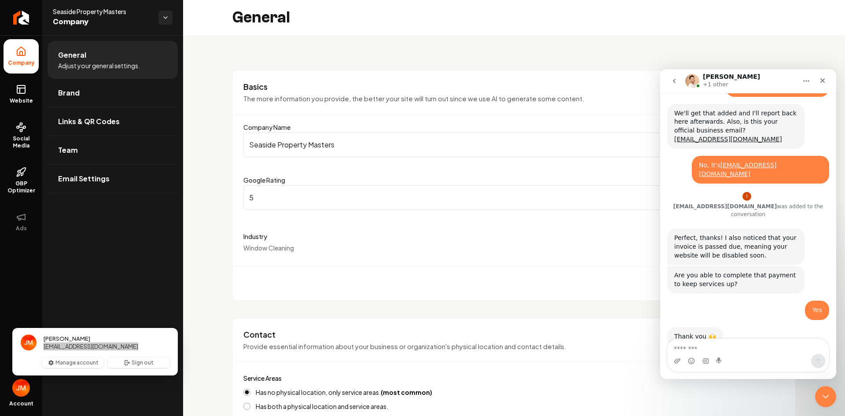
click at [716, 234] on div "Perfect, thanks! I also noticed that your invoice is passed due, meaning your w…" at bounding box center [735, 247] width 123 height 26
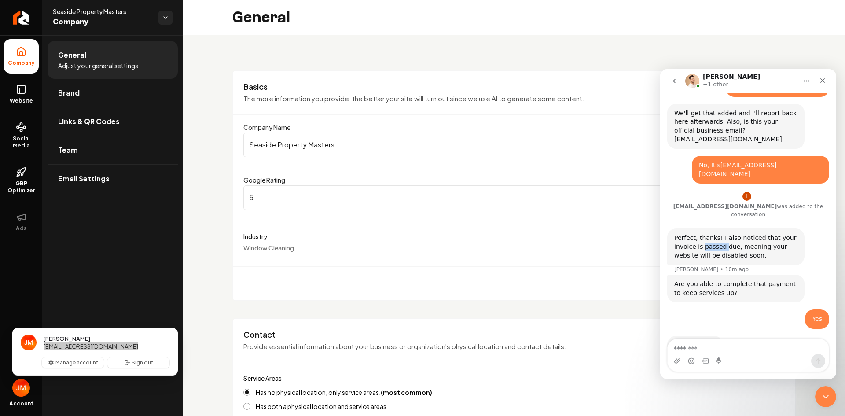
click at [716, 234] on div "Perfect, thanks! I also noticed that your invoice is passed due, meaning your w…" at bounding box center [735, 247] width 123 height 26
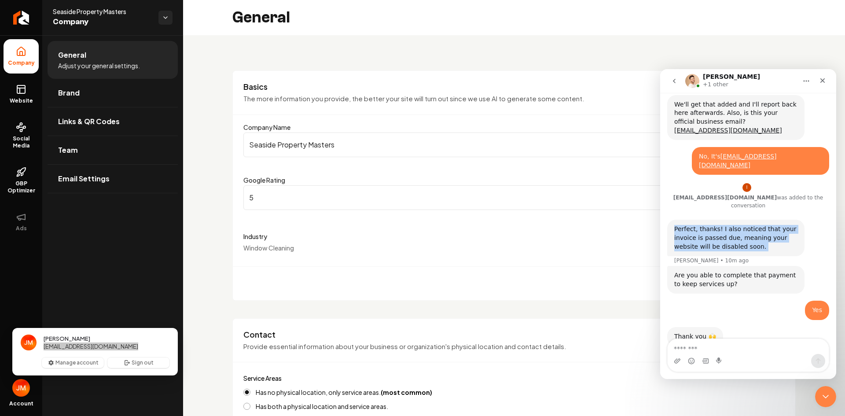
click at [729, 226] on div "Perfect, thanks! I also noticed that your invoice is passed due, meaning your w…" at bounding box center [735, 238] width 137 height 37
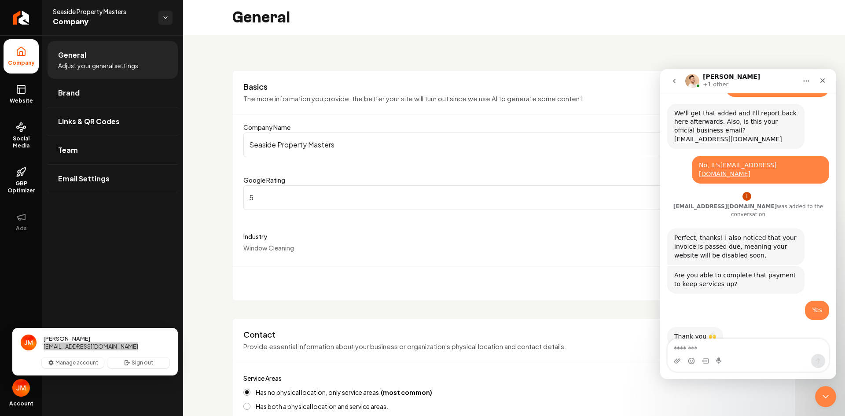
click at [732, 234] on div "Perfect, thanks! I also noticed that your invoice is passed due, meaning your w…" at bounding box center [735, 247] width 123 height 26
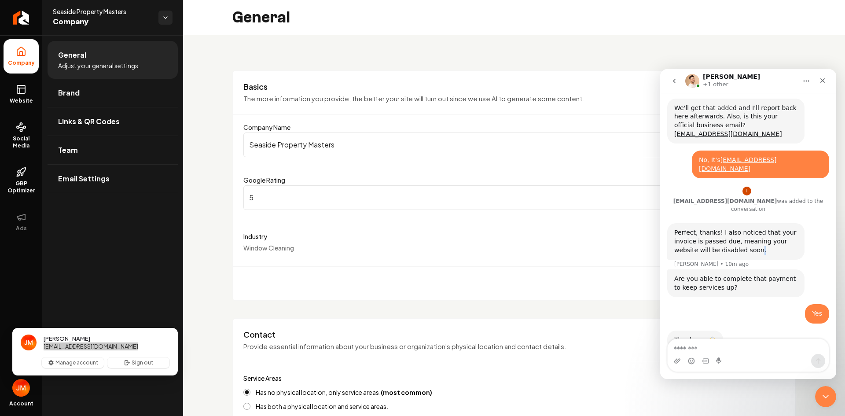
click at [732, 228] on div "Perfect, thanks! I also noticed that your invoice is passed due, meaning your w…" at bounding box center [735, 241] width 123 height 26
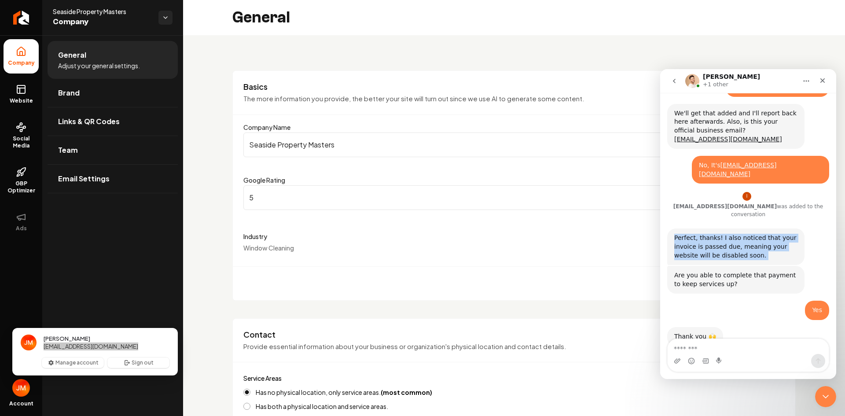
click at [732, 234] on div "Perfect, thanks! I also noticed that your invoice is passed due, meaning your w…" at bounding box center [735, 247] width 123 height 26
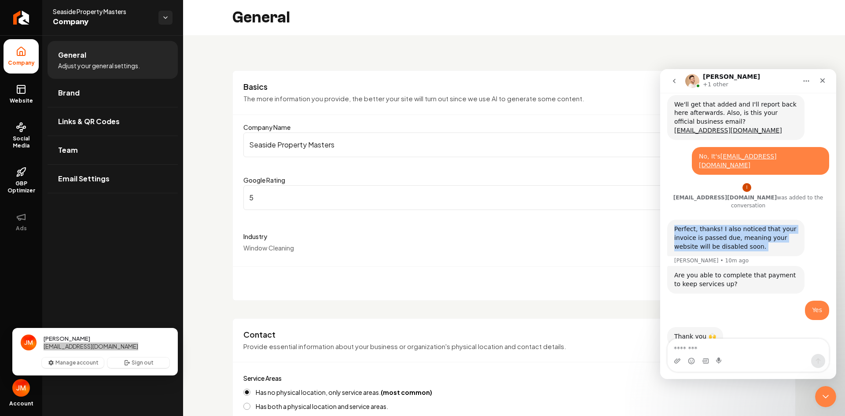
click at [743, 225] on div "Perfect, thanks! I also noticed that your invoice is passed due, meaning your w…" at bounding box center [735, 238] width 123 height 26
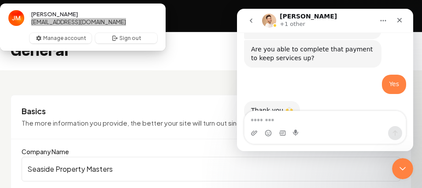
scroll to position [649, 0]
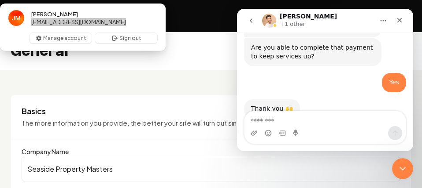
click at [290, 25] on p "+1 other" at bounding box center [292, 24] width 26 height 9
click at [272, 22] on img "Intercom messenger" at bounding box center [269, 21] width 14 height 14
click at [371, 22] on div "[PERSON_NAME] +1 other" at bounding box center [318, 20] width 112 height 15
click at [380, 22] on icon "Home" at bounding box center [382, 20] width 7 height 7
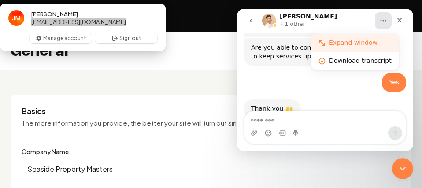
click at [362, 39] on div "Expand window" at bounding box center [360, 42] width 62 height 9
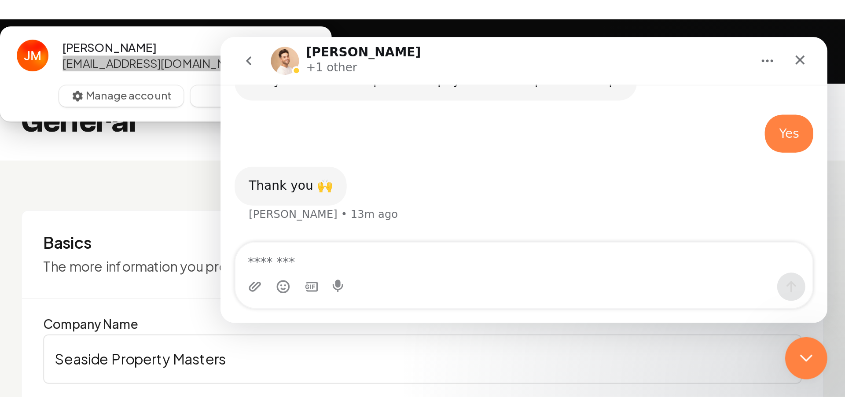
scroll to position [544, 0]
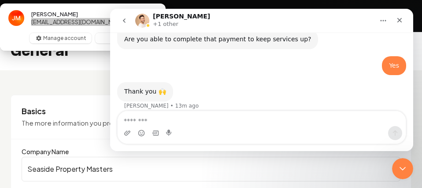
click at [142, 21] on img "Intercom messenger" at bounding box center [142, 21] width 14 height 14
click at [147, 21] on img "Intercom messenger" at bounding box center [142, 21] width 14 height 14
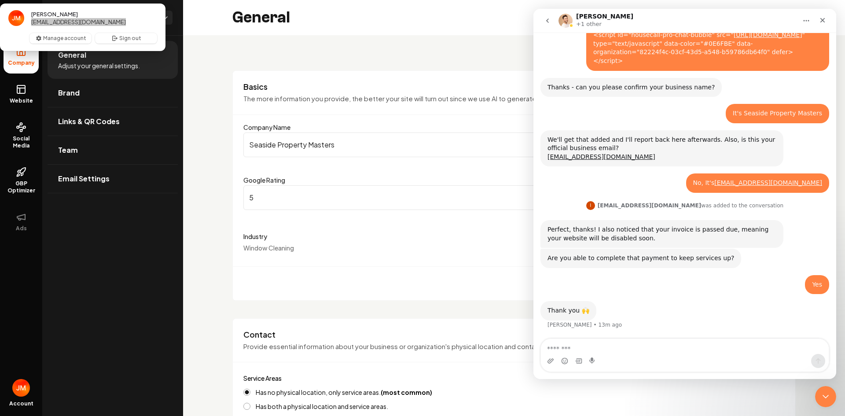
scroll to position [317, 0]
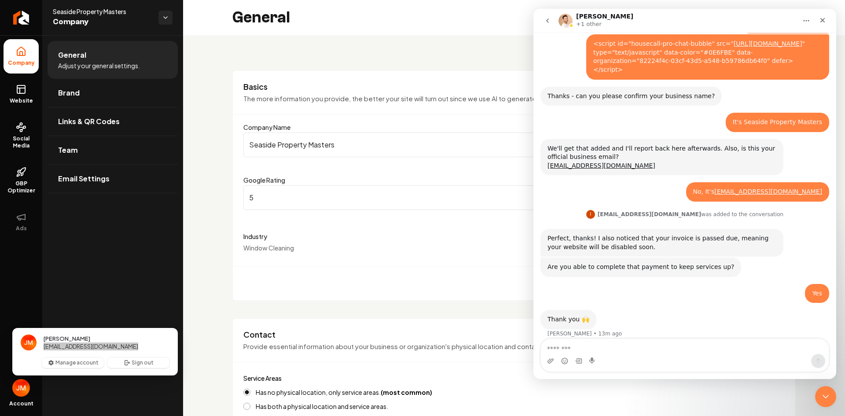
click at [568, 19] on img "Intercom messenger" at bounding box center [565, 21] width 14 height 14
click at [584, 26] on p "+1 other" at bounding box center [589, 24] width 26 height 9
click at [583, 26] on p "+1 other" at bounding box center [589, 24] width 26 height 9
click at [599, 23] on div "+1 other" at bounding box center [589, 24] width 27 height 9
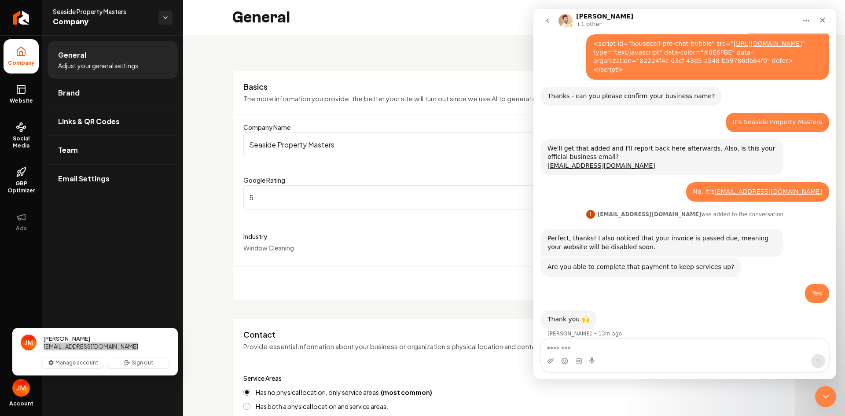
click at [688, 273] on div "Are you able to complete that payment to keep services up? [PERSON_NAME] • 14m …" at bounding box center [684, 270] width 289 height 26
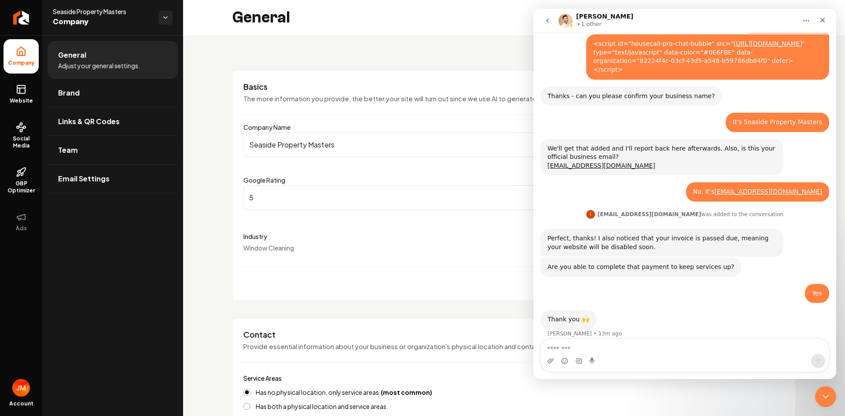
click at [257, 272] on div "Save" at bounding box center [514, 283] width 562 height 34
click at [114, 185] on link "Email Settings" at bounding box center [113, 179] width 130 height 28
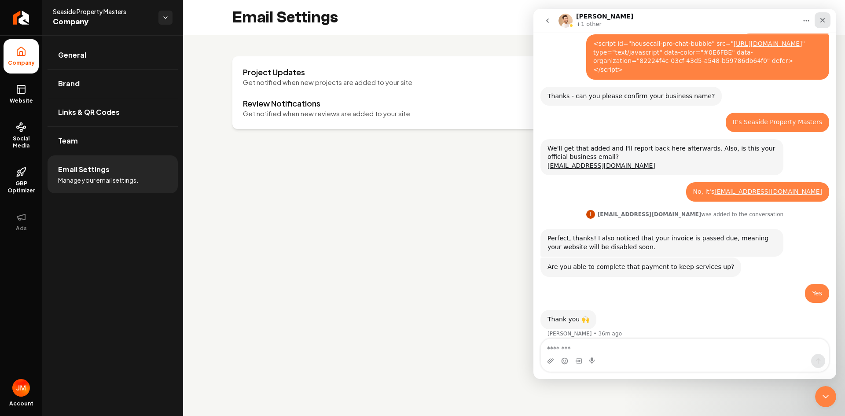
click at [821, 23] on icon "Close" at bounding box center [822, 20] width 7 height 7
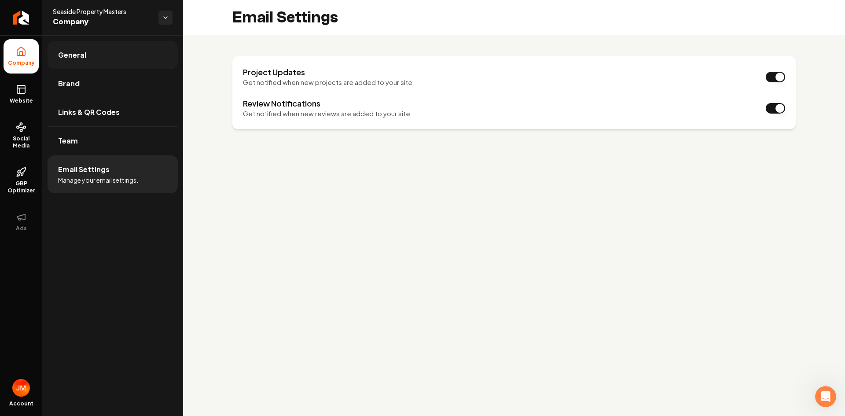
click at [93, 60] on link "General" at bounding box center [113, 55] width 130 height 28
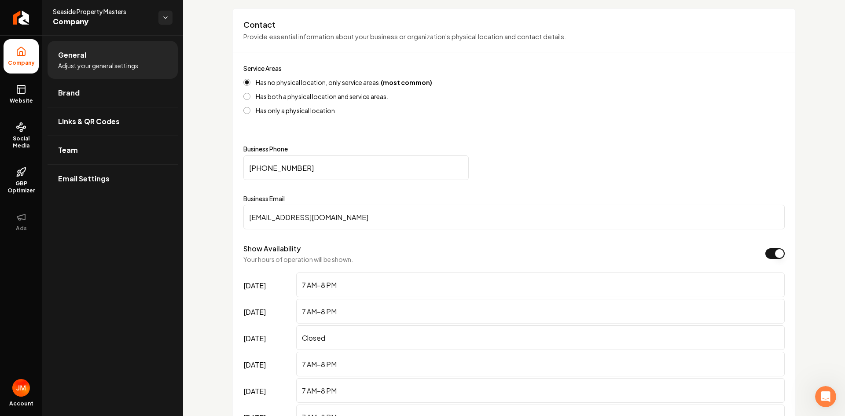
scroll to position [308, 0]
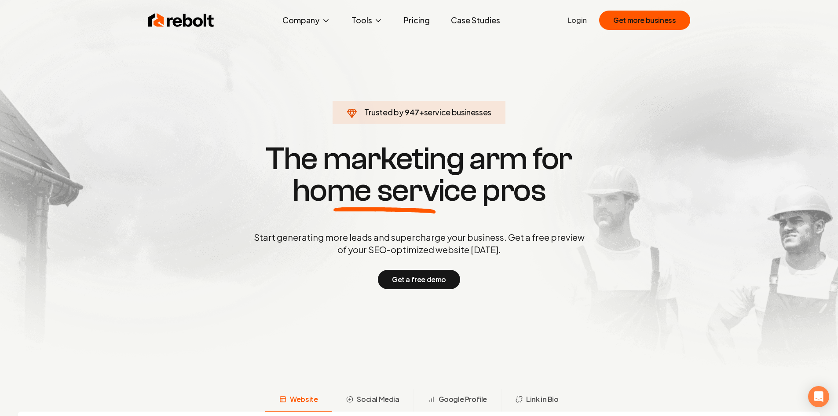
click at [575, 22] on link "Login" at bounding box center [577, 20] width 19 height 11
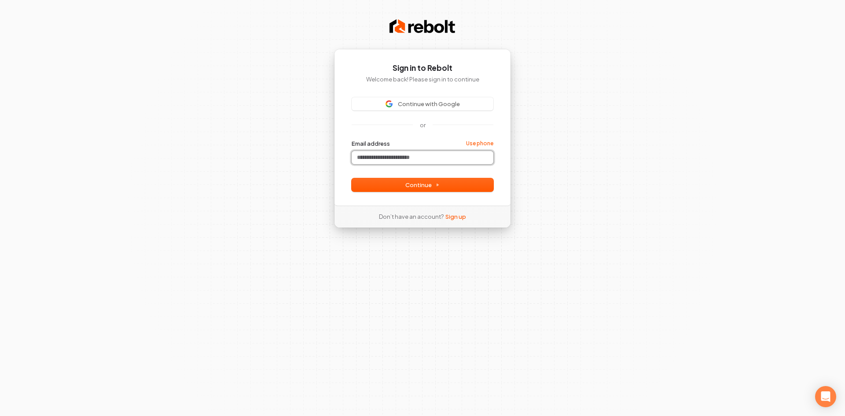
click at [432, 156] on input "Email address" at bounding box center [423, 157] width 142 height 13
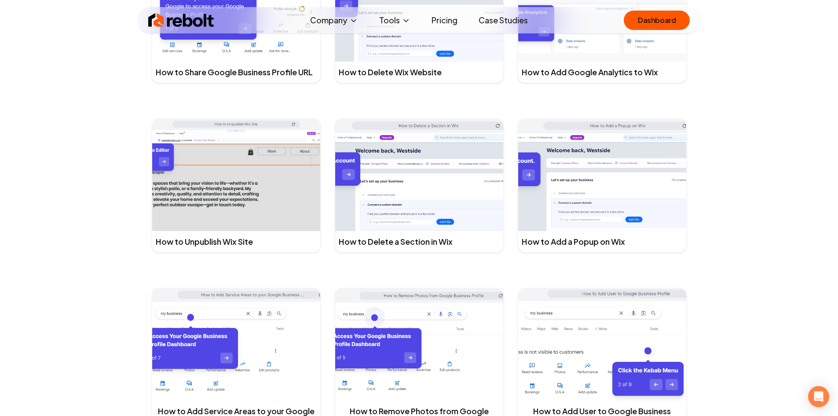
scroll to position [1496, 0]
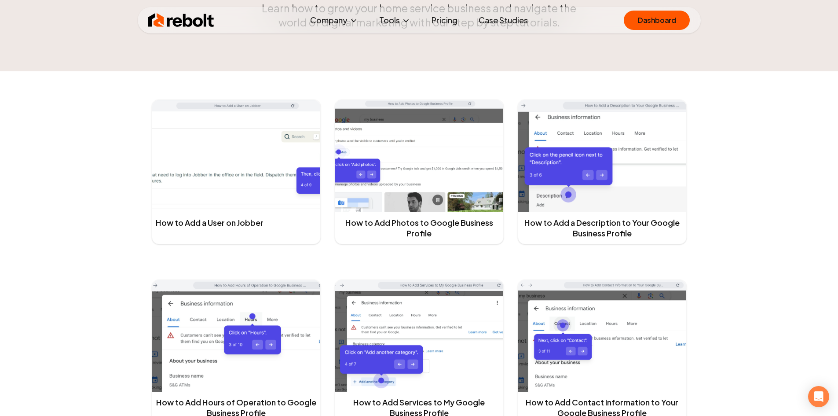
scroll to position [0, 0]
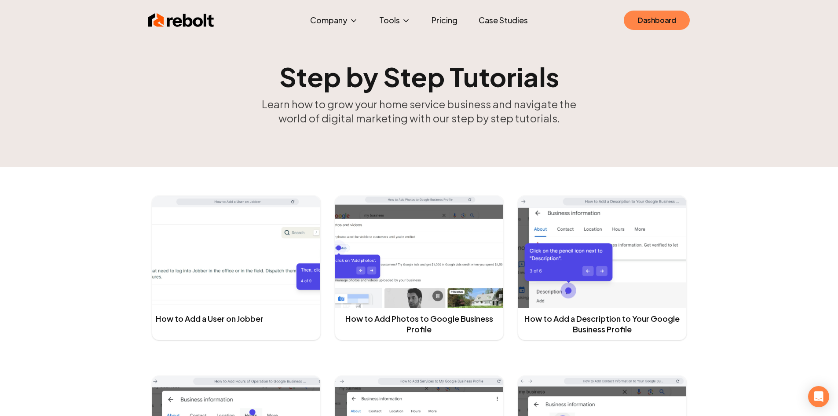
click at [649, 24] on link "Dashboard" at bounding box center [657, 20] width 66 height 19
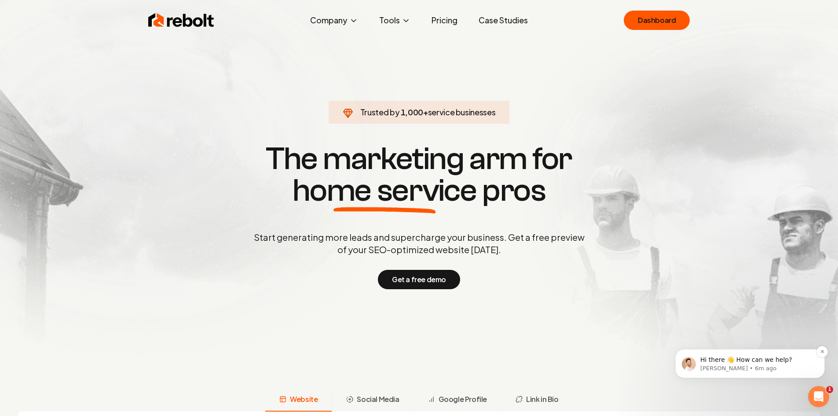
click at [722, 359] on span "Hi there 👋 How can we help?" at bounding box center [747, 359] width 92 height 7
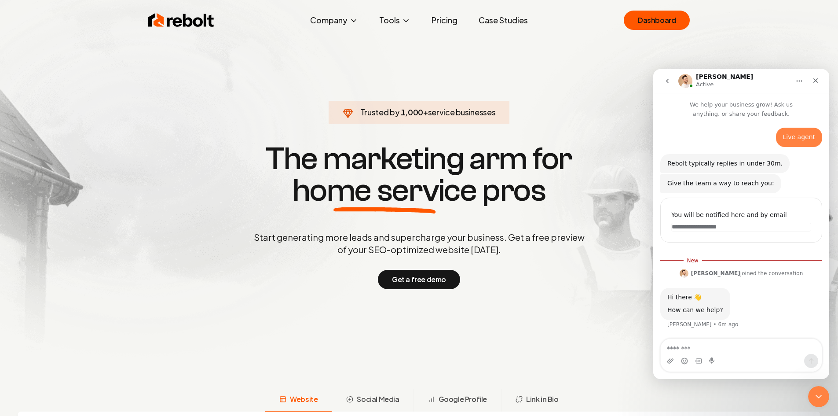
scroll to position [1, 0]
click at [715, 349] on textarea "Message…" at bounding box center [741, 346] width 161 height 15
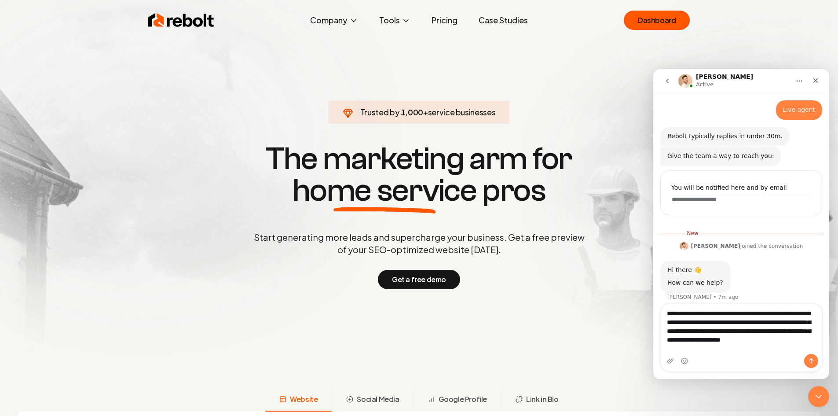
scroll to position [36, 0]
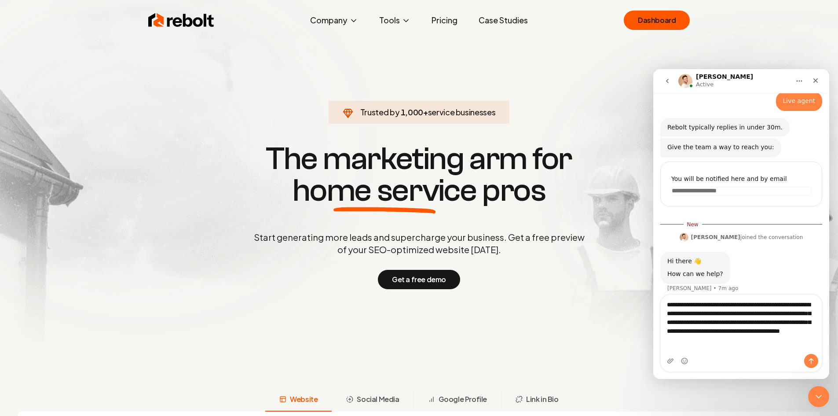
type textarea "**********"
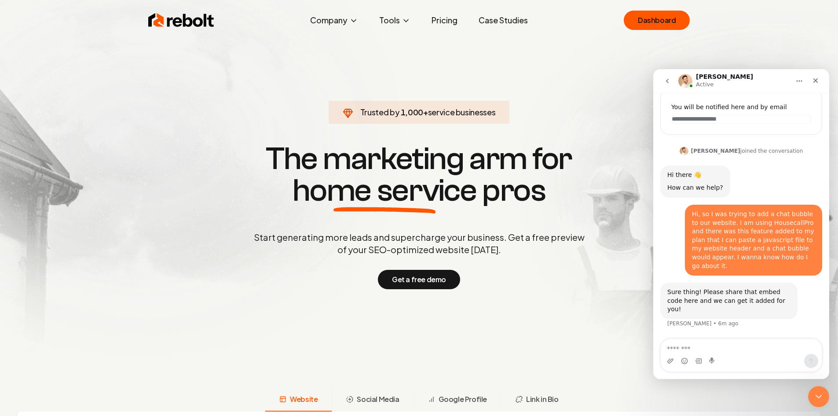
scroll to position [91, 0]
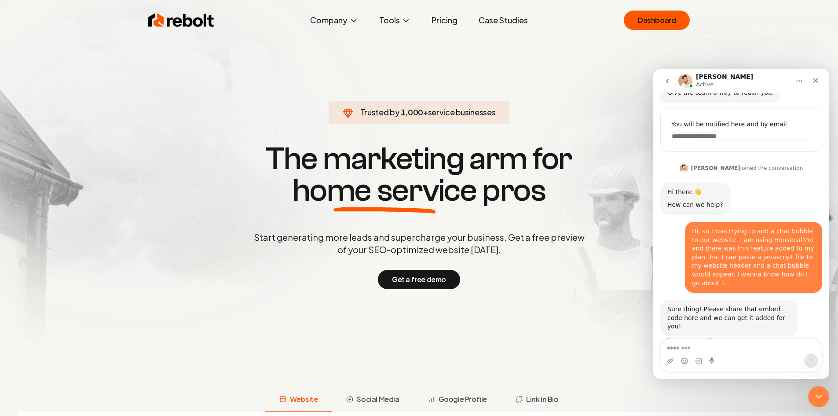
click at [695, 350] on textarea "Message…" at bounding box center [741, 346] width 161 height 15
type textarea "**********"
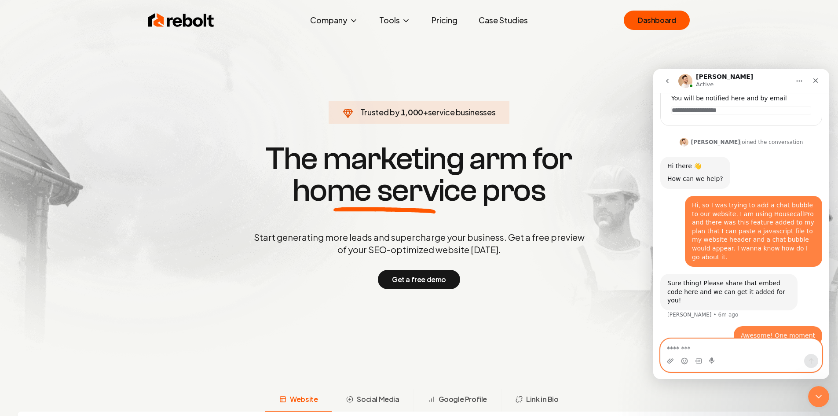
click at [712, 339] on textarea "Message…" at bounding box center [741, 346] width 161 height 15
click at [710, 346] on textarea "Message…" at bounding box center [741, 346] width 161 height 15
paste textarea "**********"
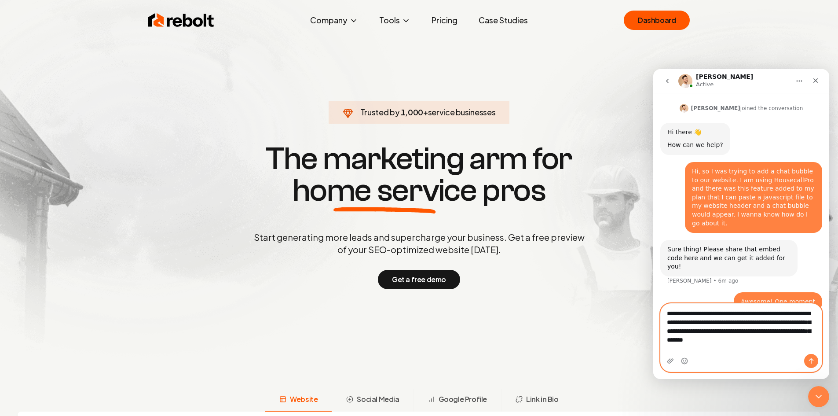
scroll to position [152, 0]
type textarea "**********"
click at [810, 358] on icon "Send a message…" at bounding box center [811, 360] width 7 height 7
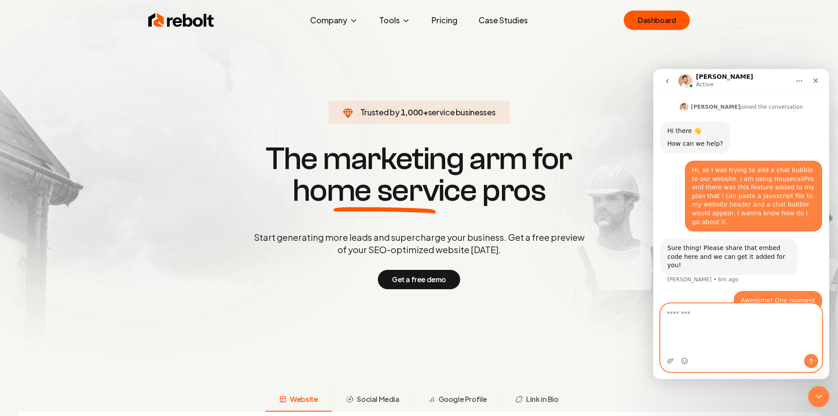
scroll to position [180, 0]
